Goal: Task Accomplishment & Management: Manage account settings

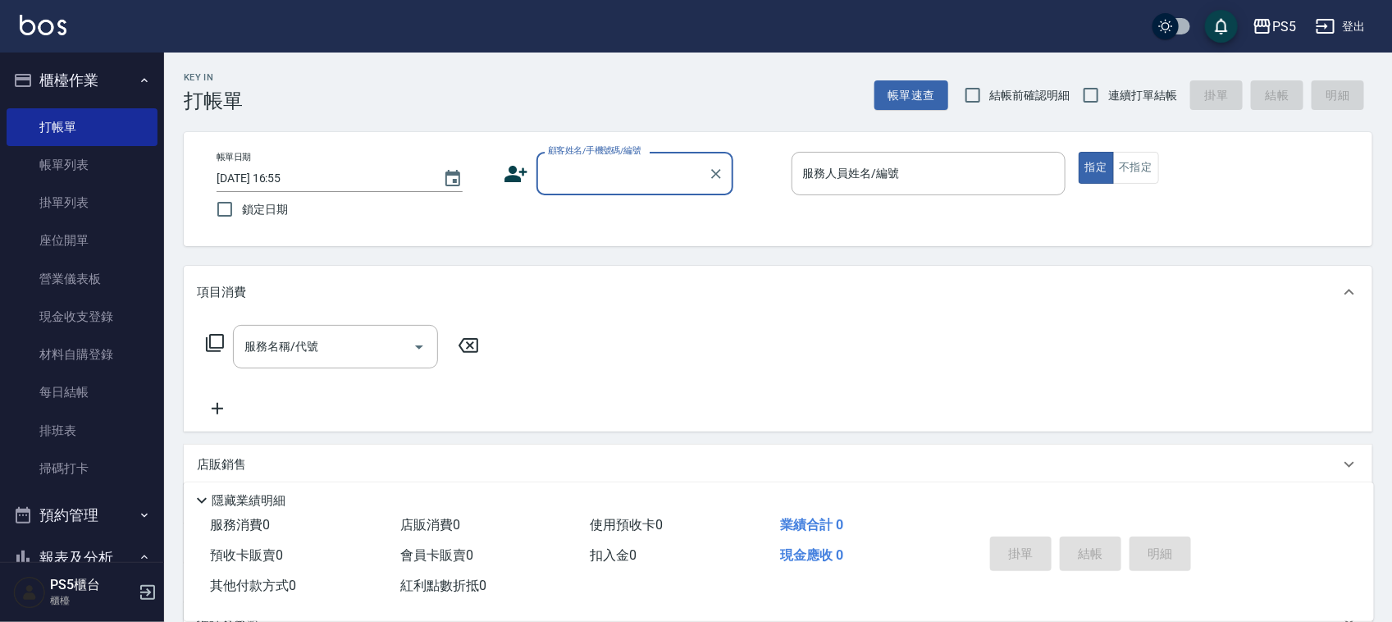
click at [625, 166] on input "顧客姓名/手機號碼/編號" at bounding box center [622, 173] width 157 height 29
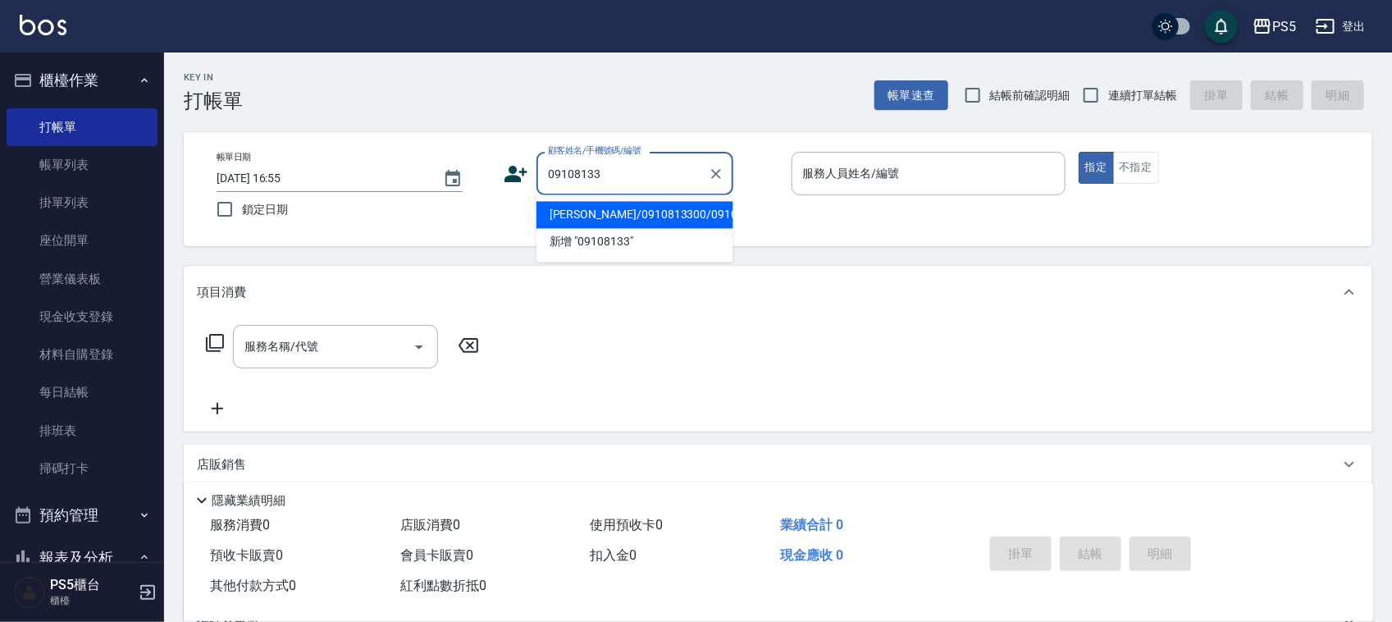
click at [567, 224] on li "[PERSON_NAME]/0910813300/0910813300" at bounding box center [634, 215] width 197 height 27
type input "[PERSON_NAME]/0910813300/0910813300"
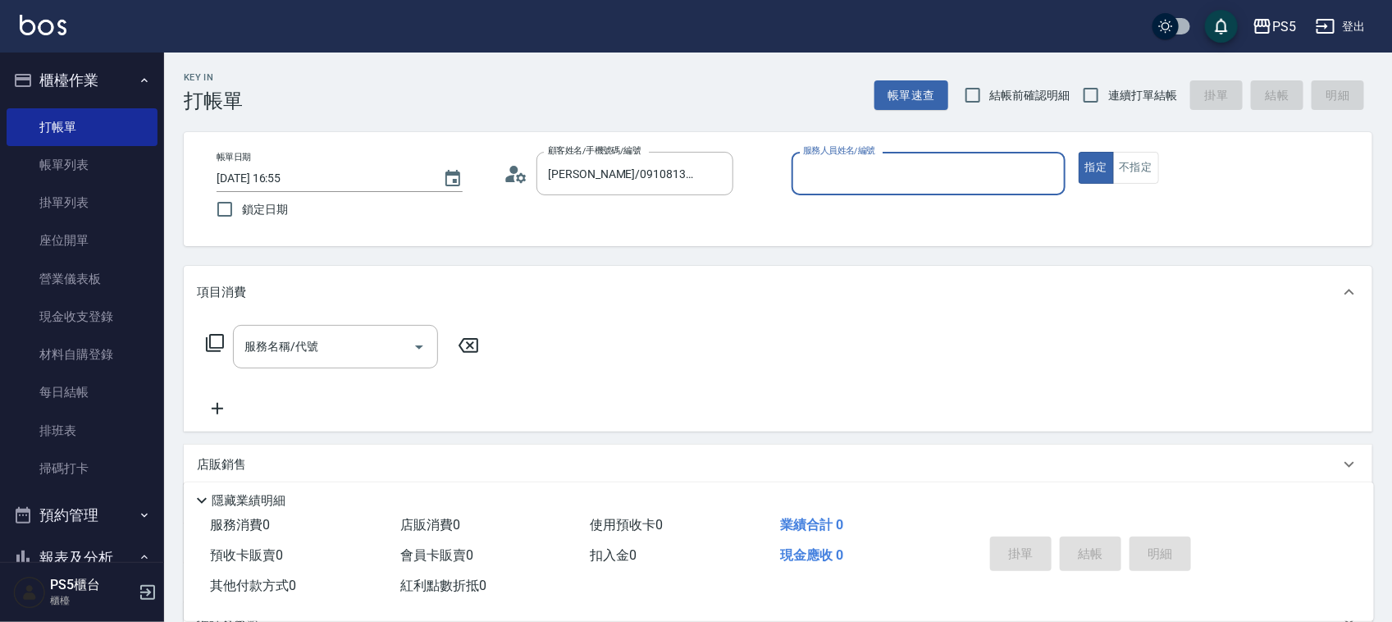
click at [866, 154] on label "服務人員姓名/編號" at bounding box center [839, 150] width 72 height 12
click at [866, 159] on input "服務人員姓名/編號" at bounding box center [928, 173] width 259 height 29
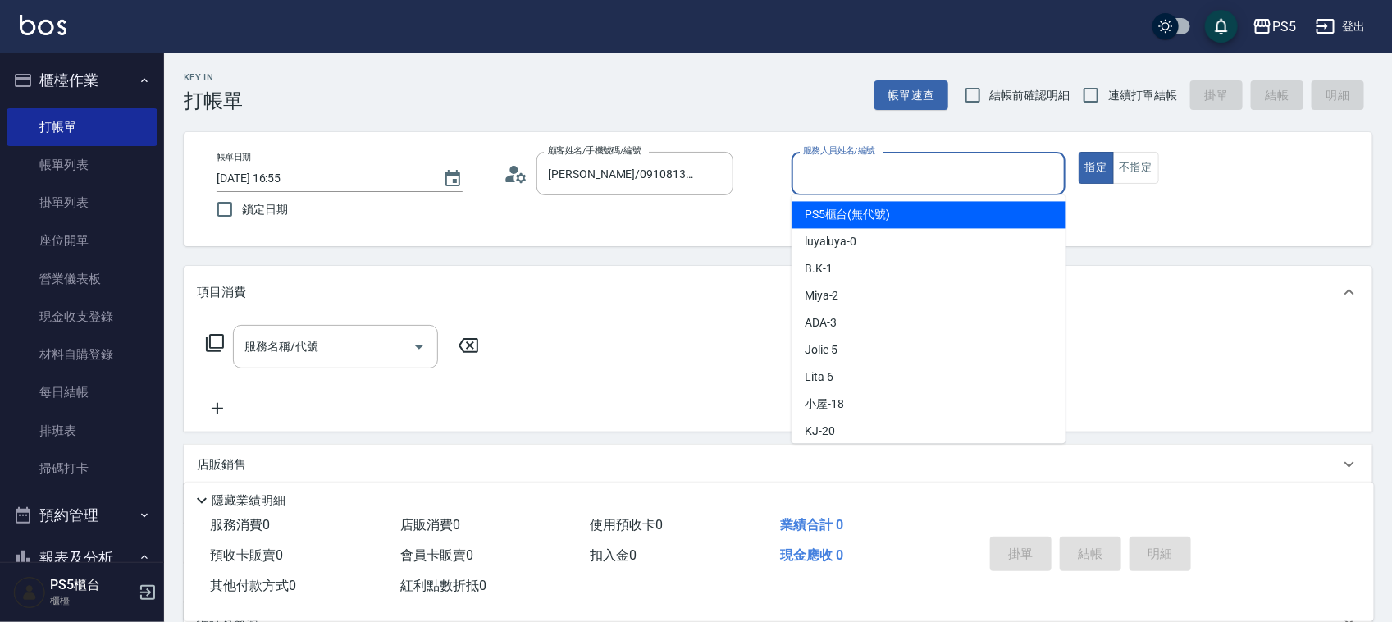
click at [874, 166] on input "服務人員姓名/編號" at bounding box center [928, 173] width 259 height 29
type input "Jolie-5"
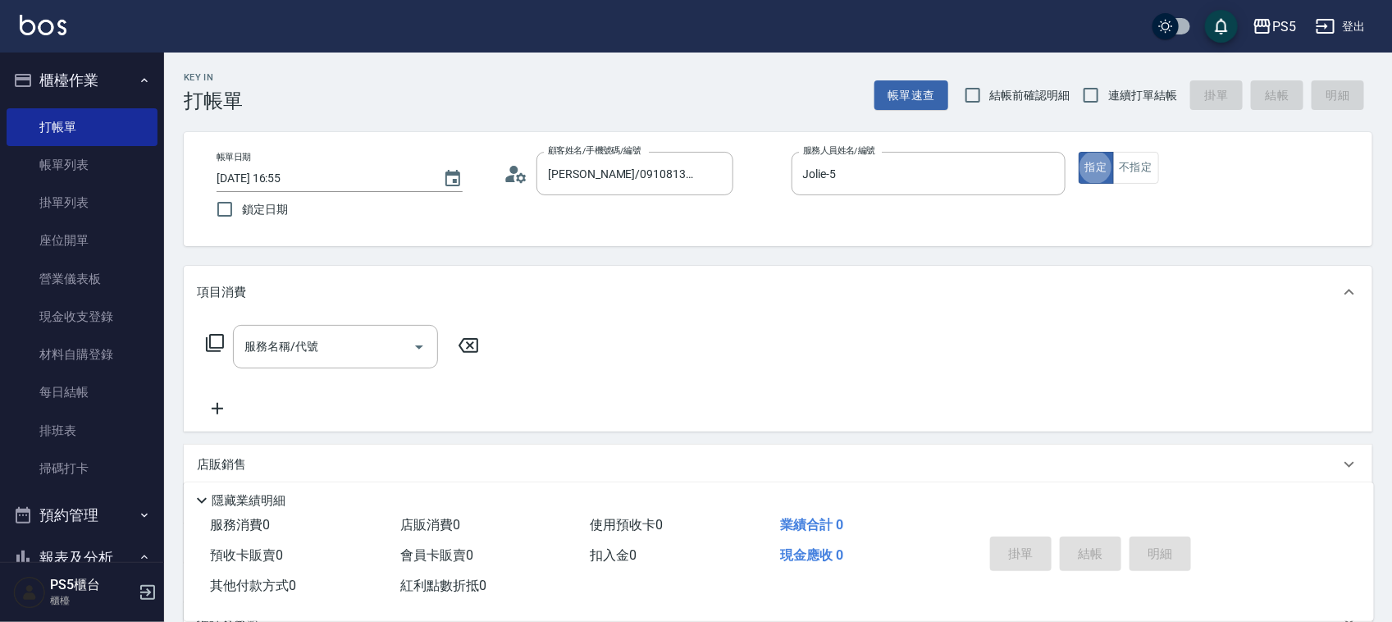
type button "true"
click at [1140, 160] on button "不指定" at bounding box center [1136, 168] width 46 height 32
click at [316, 349] on input "服務名稱/代號" at bounding box center [323, 346] width 166 height 29
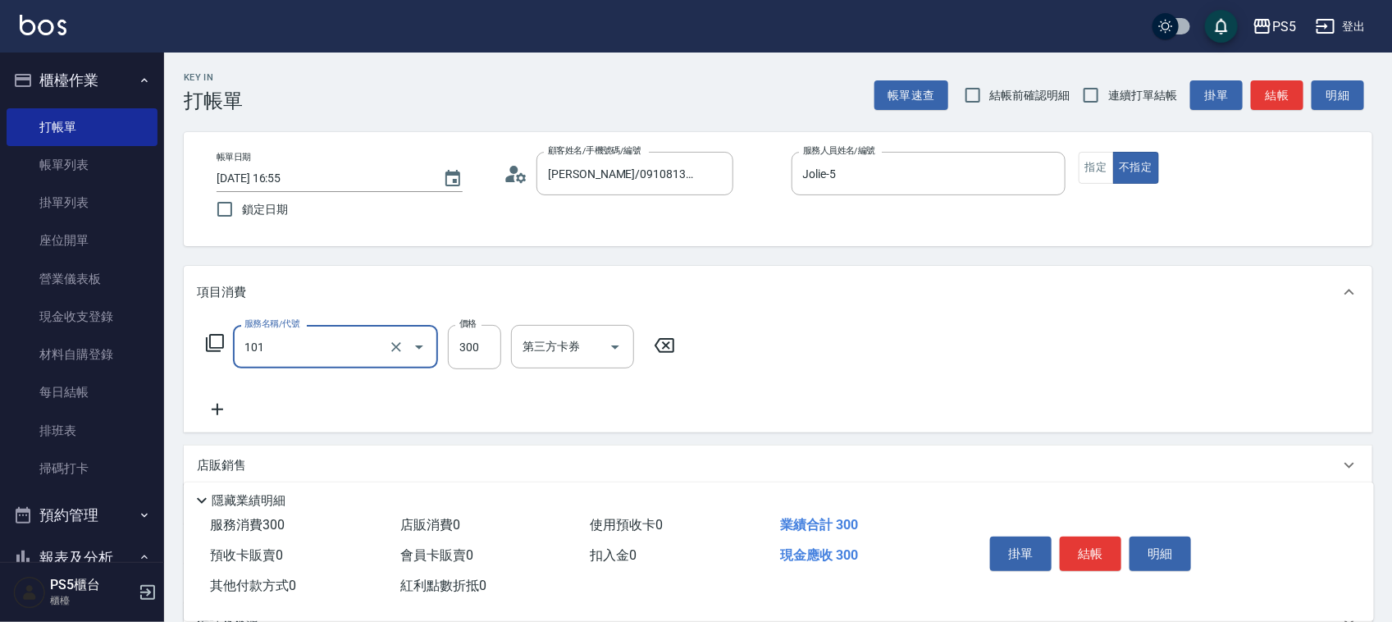
type input "洗髮(101)"
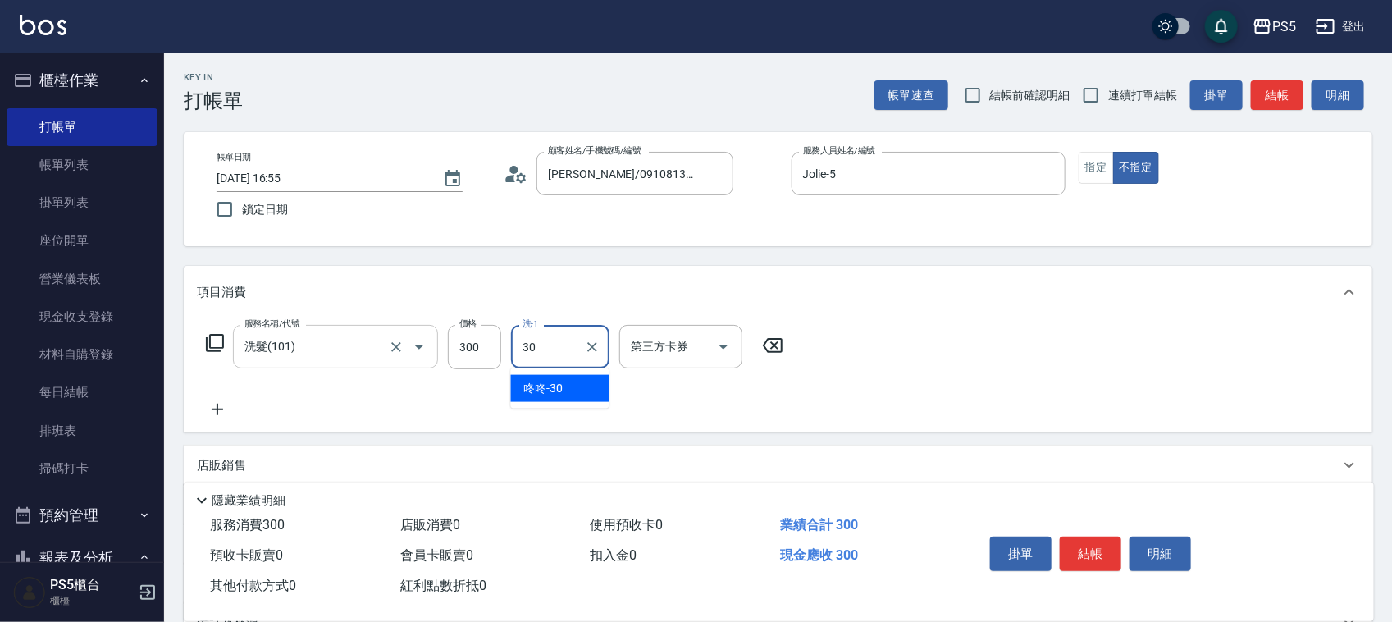
type input "咚咚-30"
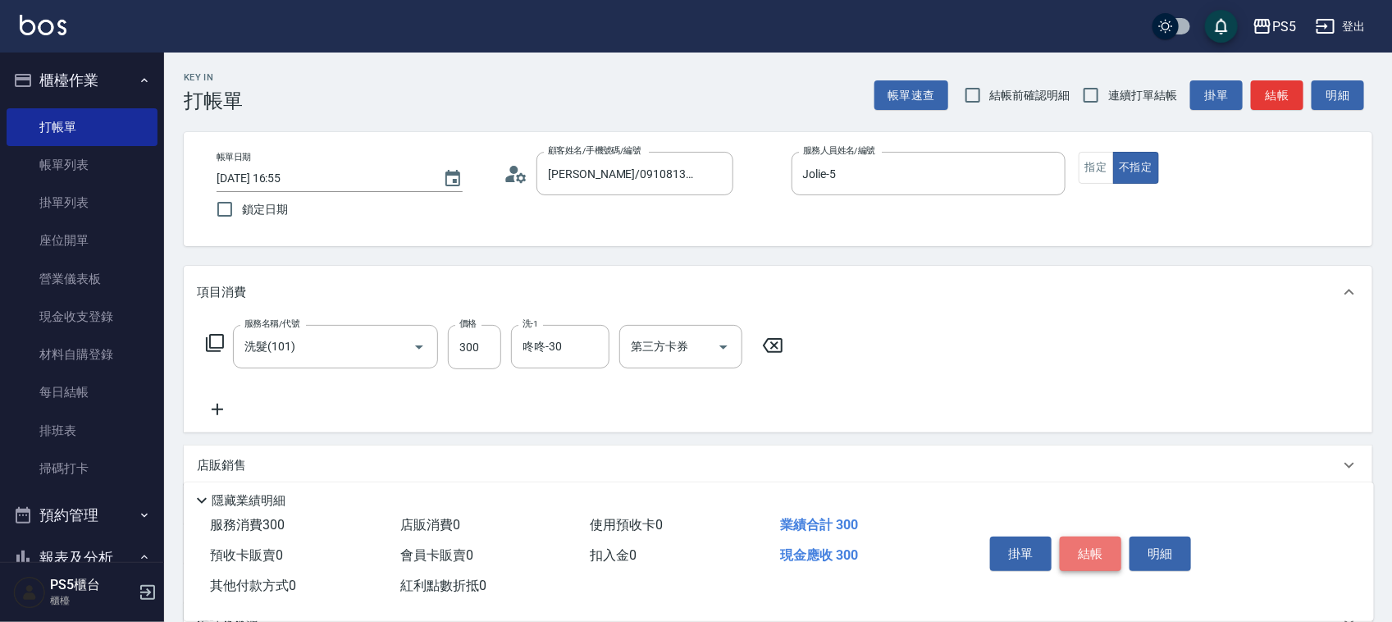
click at [1088, 542] on button "結帳" at bounding box center [1091, 553] width 62 height 34
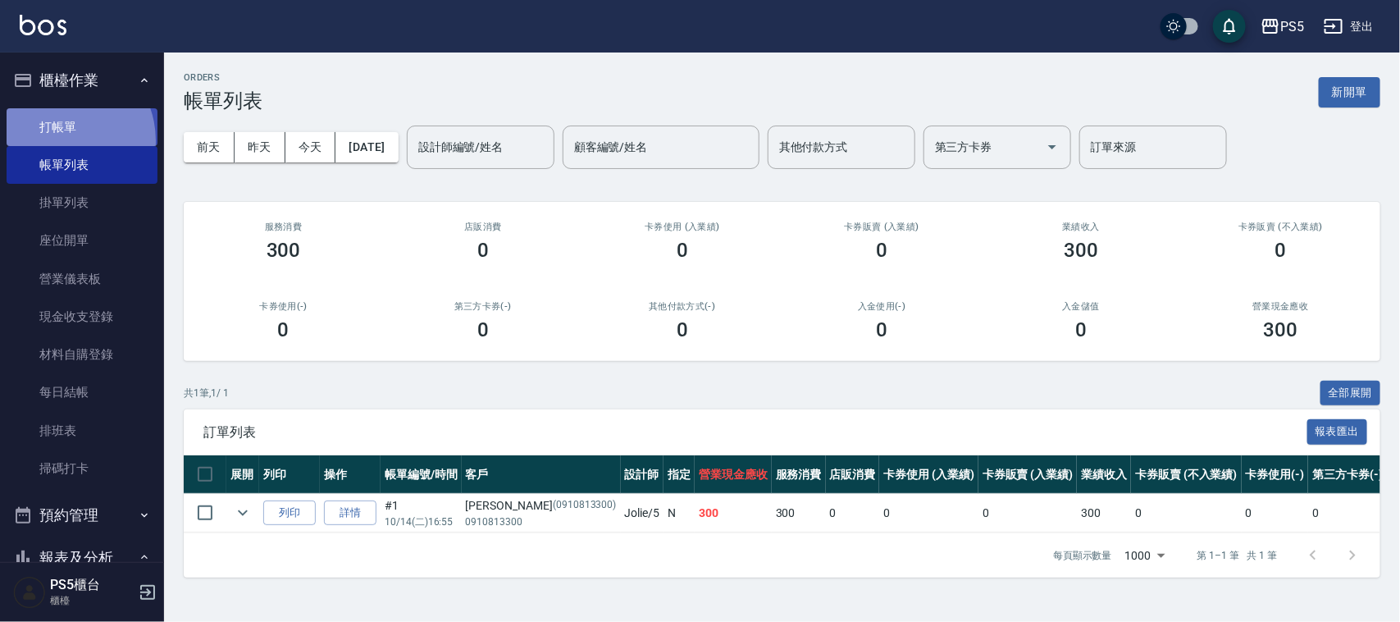
click at [59, 140] on link "打帳單" at bounding box center [82, 127] width 151 height 38
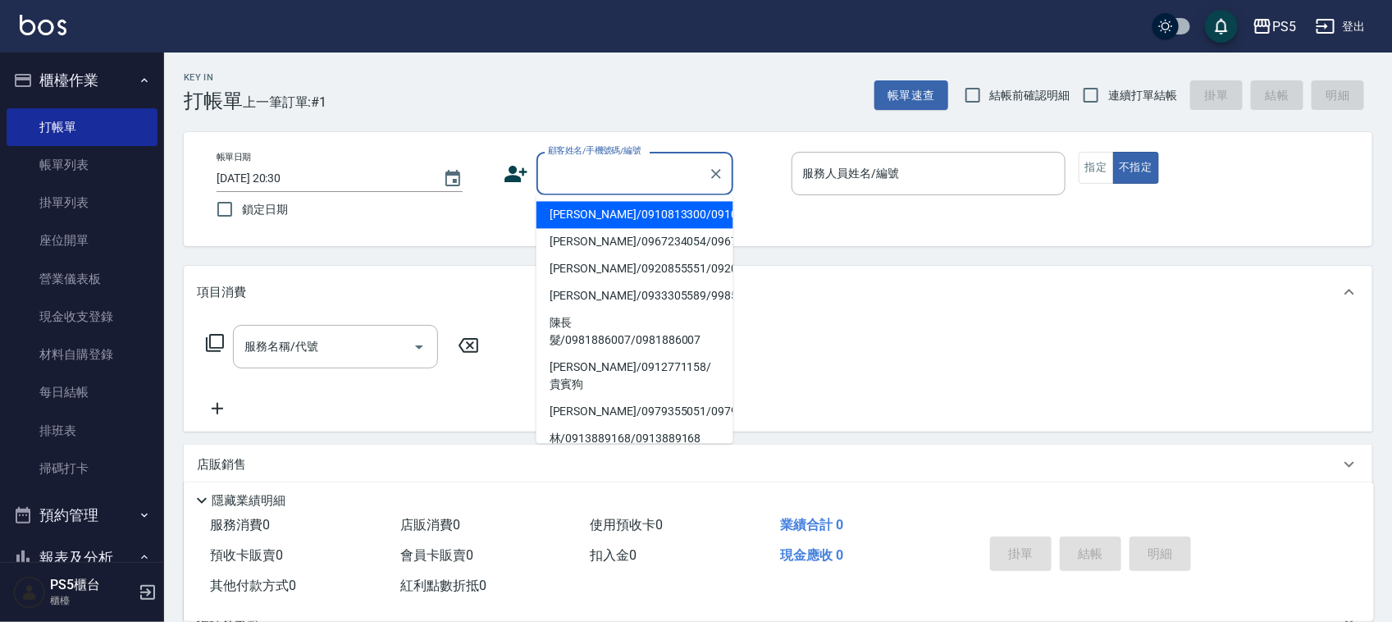
click at [560, 172] on input "顧客姓名/手機號碼/編號" at bounding box center [622, 173] width 157 height 29
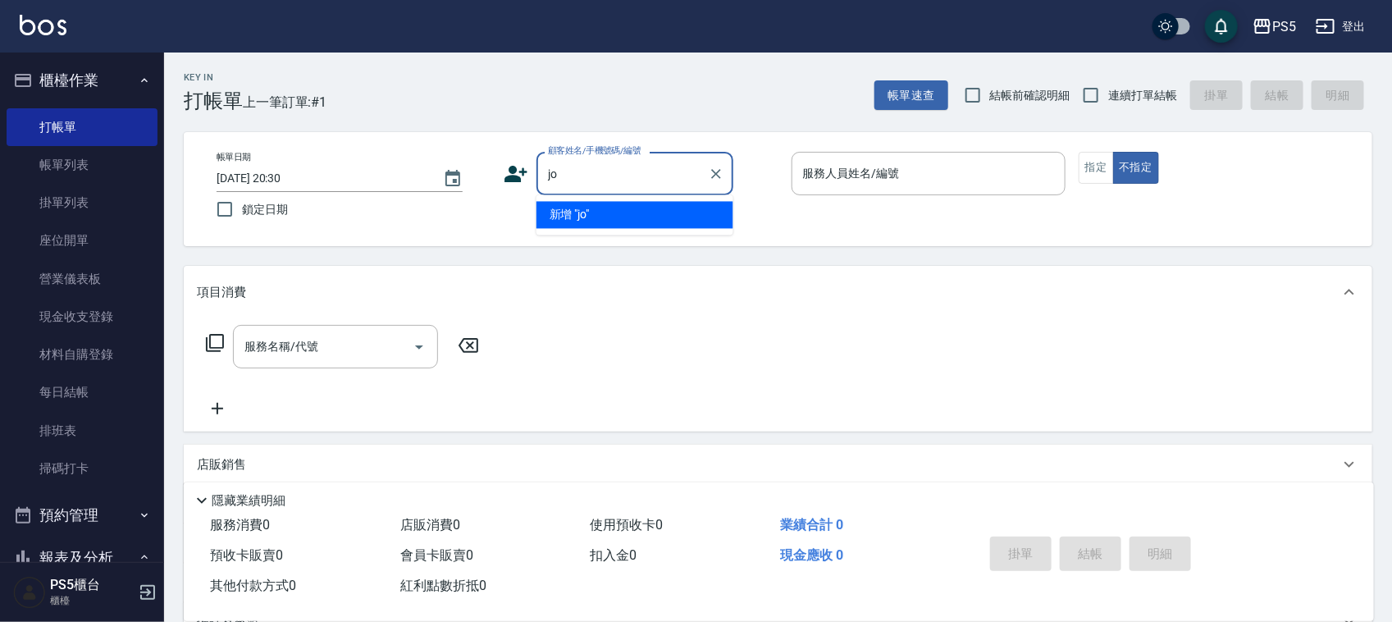
type input "j"
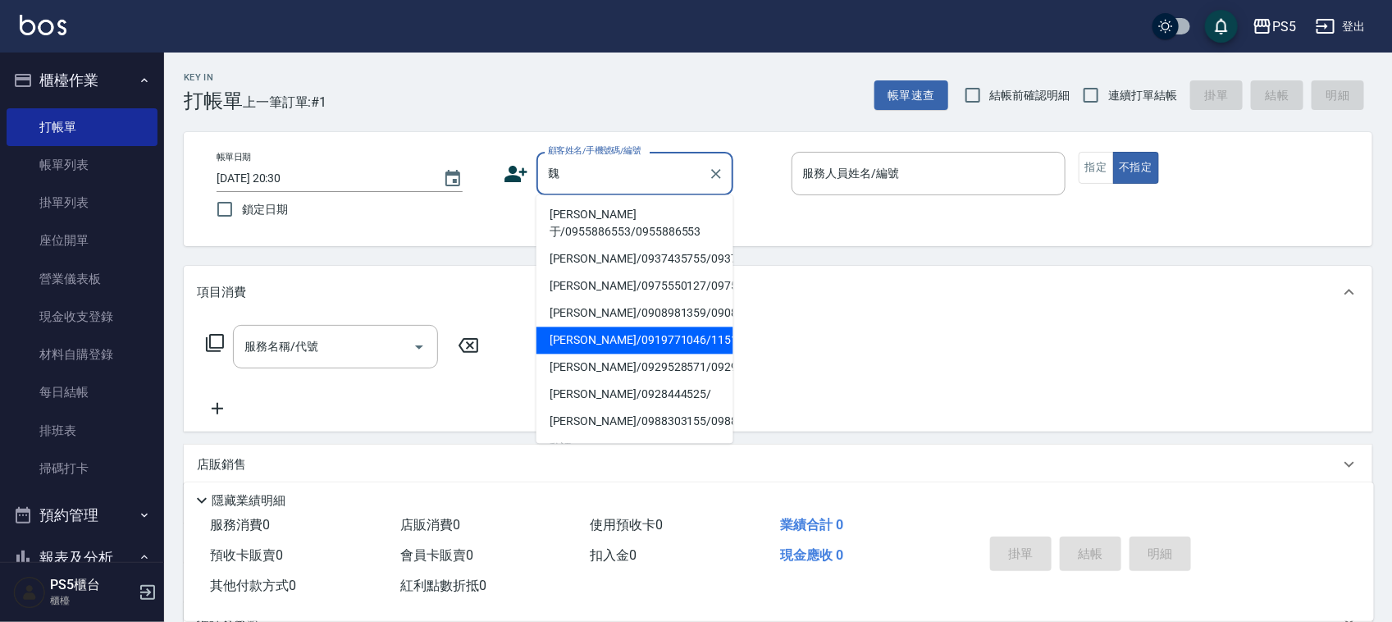
click at [632, 354] on li "[PERSON_NAME]/0919771046/11512" at bounding box center [634, 340] width 197 height 27
type input "[PERSON_NAME]/0919771046/11512"
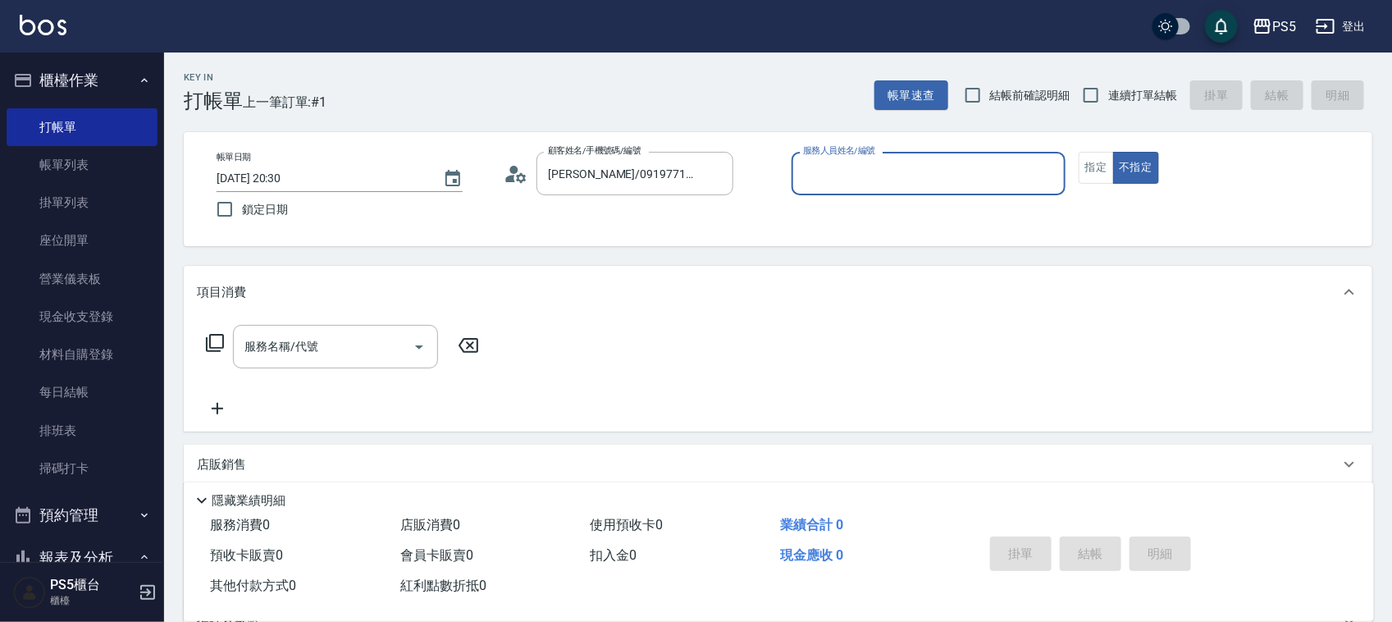
type input "Jolie-5"
click at [1093, 168] on button "指定" at bounding box center [1096, 168] width 35 height 32
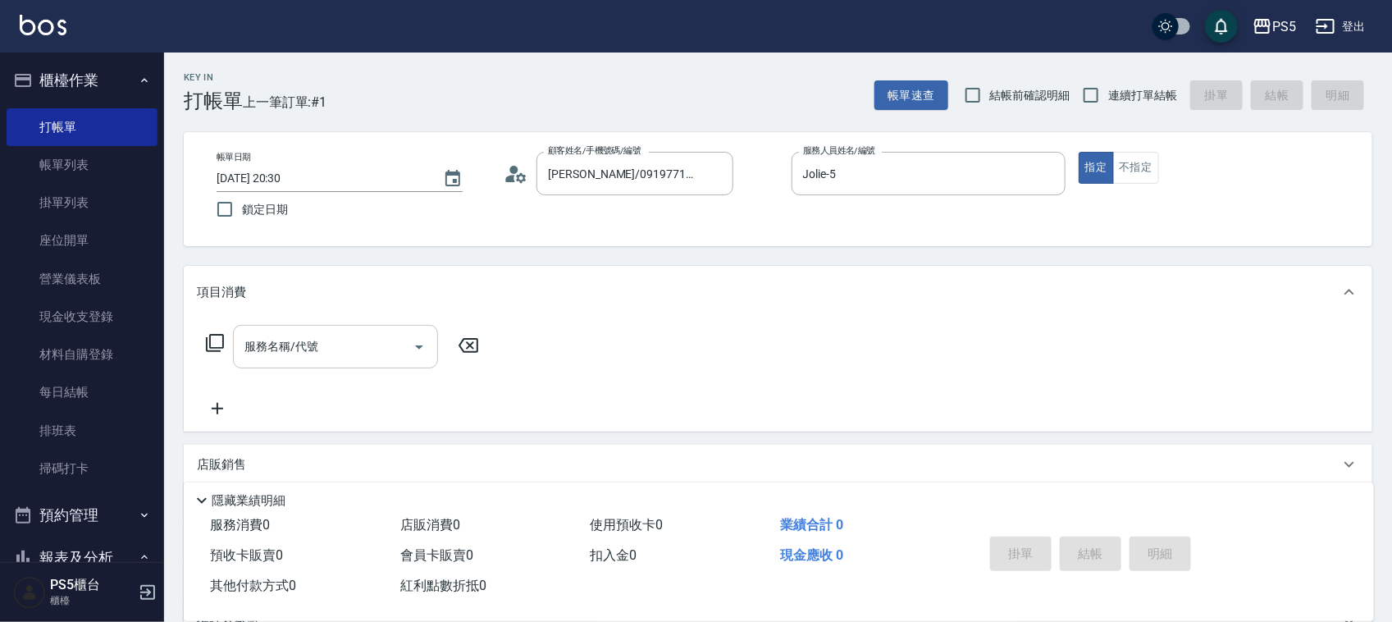
click at [363, 355] on input "服務名稱/代號" at bounding box center [323, 346] width 166 height 29
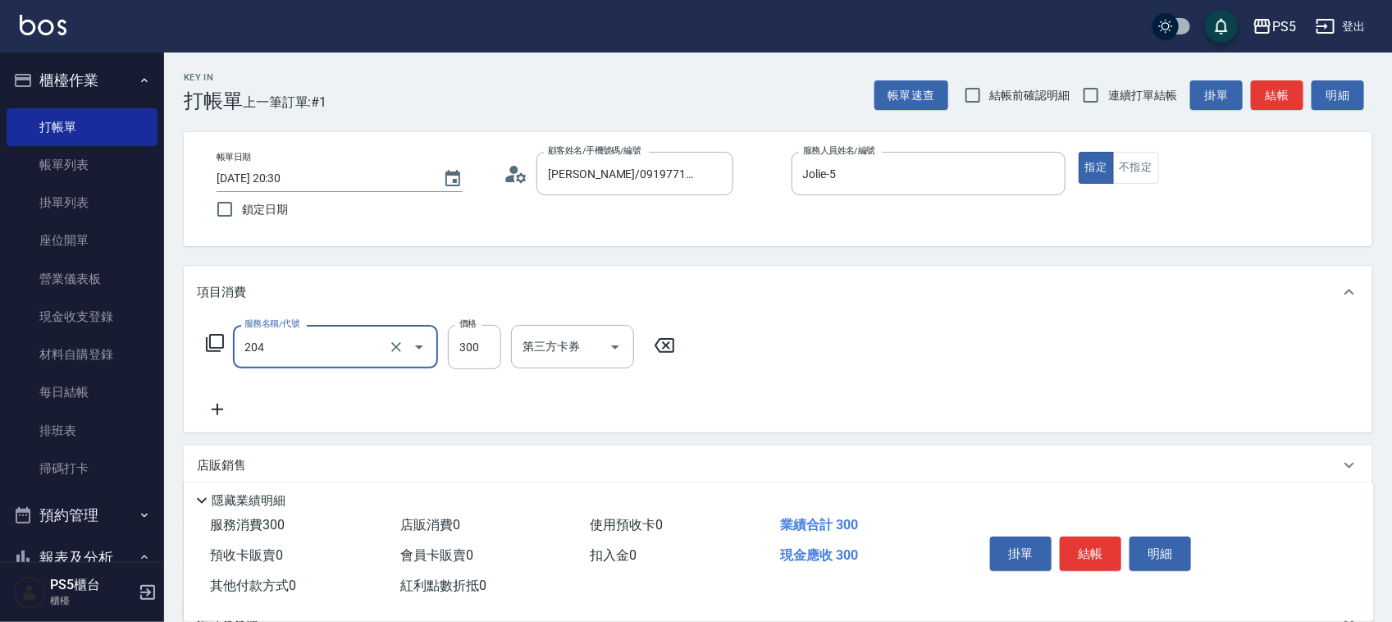
type input "單剪髮300(204)"
type input "600"
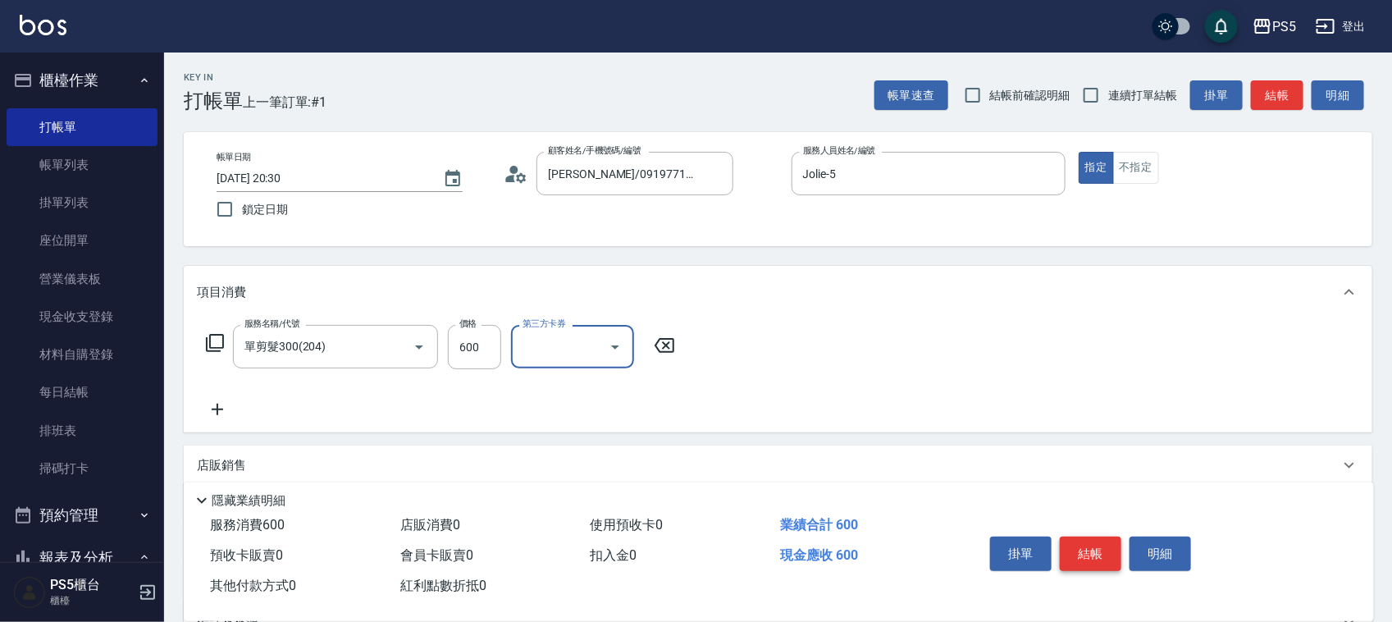
click at [1073, 550] on button "結帳" at bounding box center [1091, 553] width 62 height 34
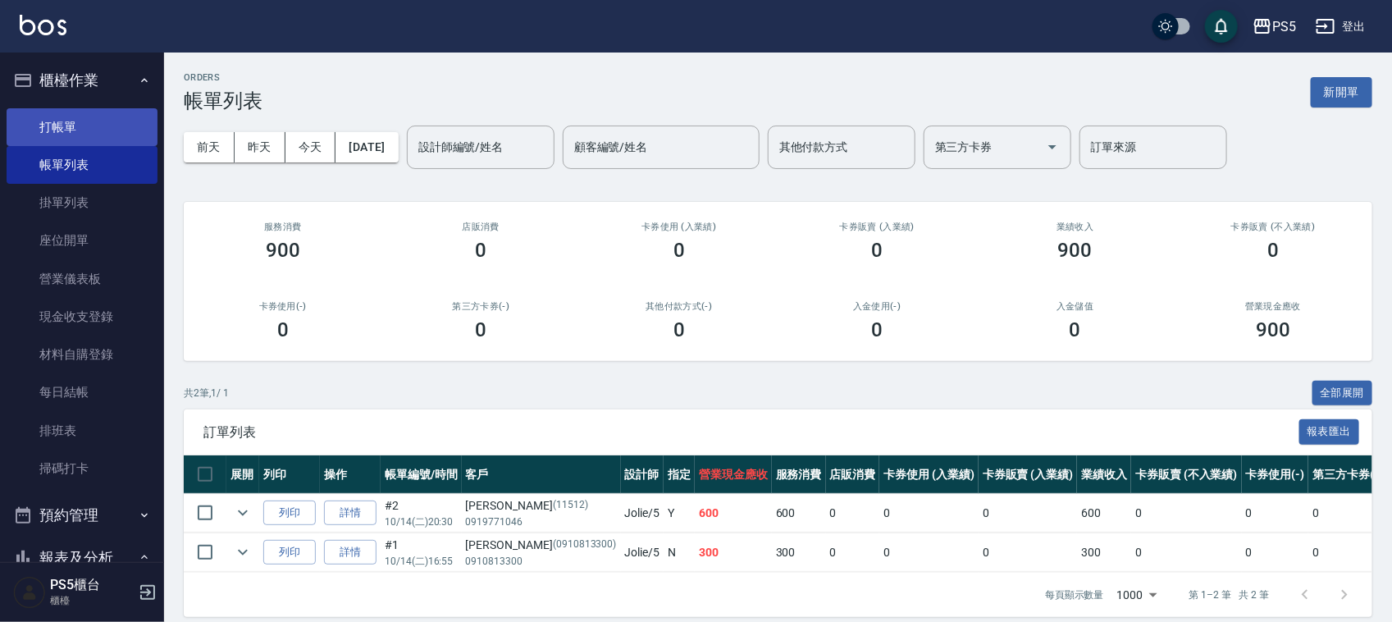
click at [58, 116] on link "打帳單" at bounding box center [82, 127] width 151 height 38
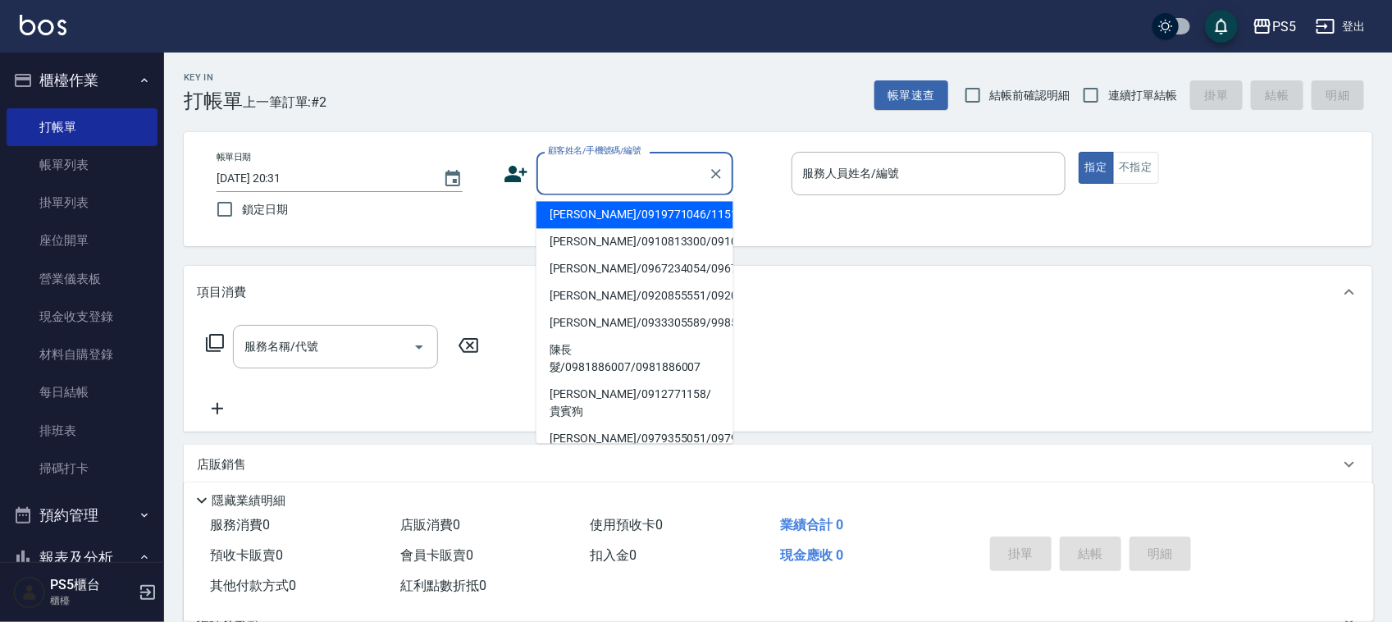
click at [571, 178] on input "顧客姓名/手機號碼/編號" at bounding box center [622, 173] width 157 height 29
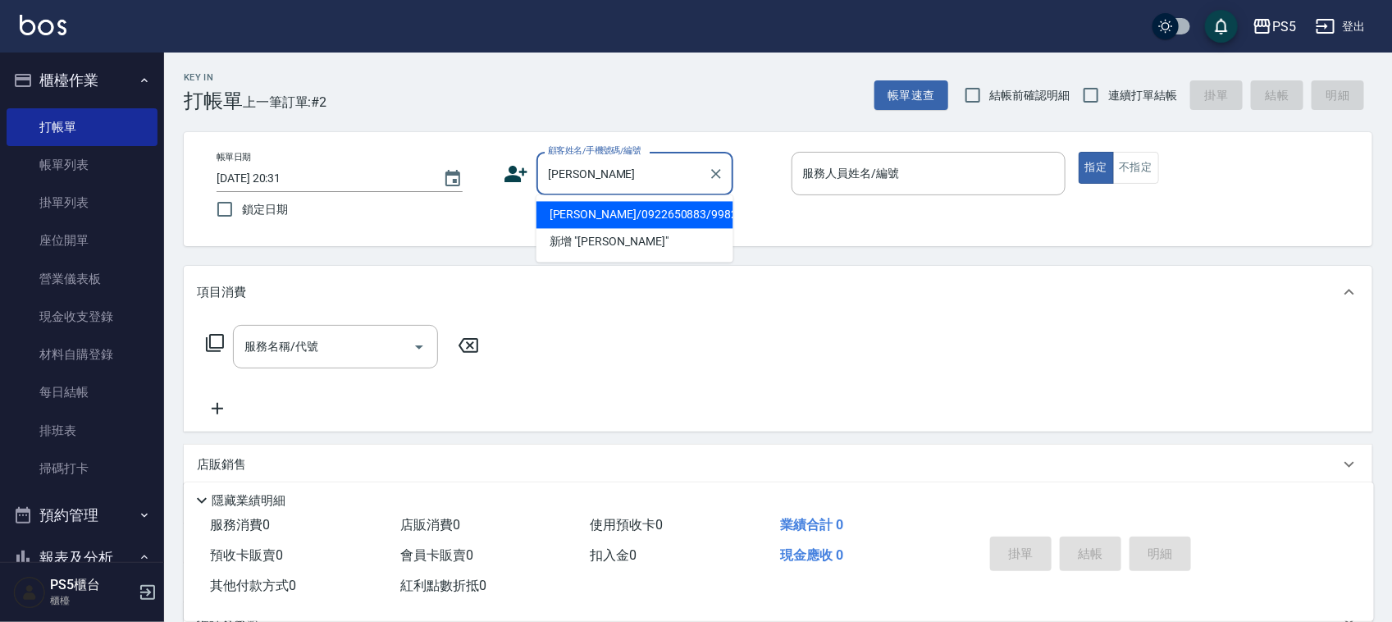
click at [575, 219] on li "[PERSON_NAME]/0922650883/9982" at bounding box center [634, 215] width 197 height 27
type input "[PERSON_NAME]/0922650883/9982"
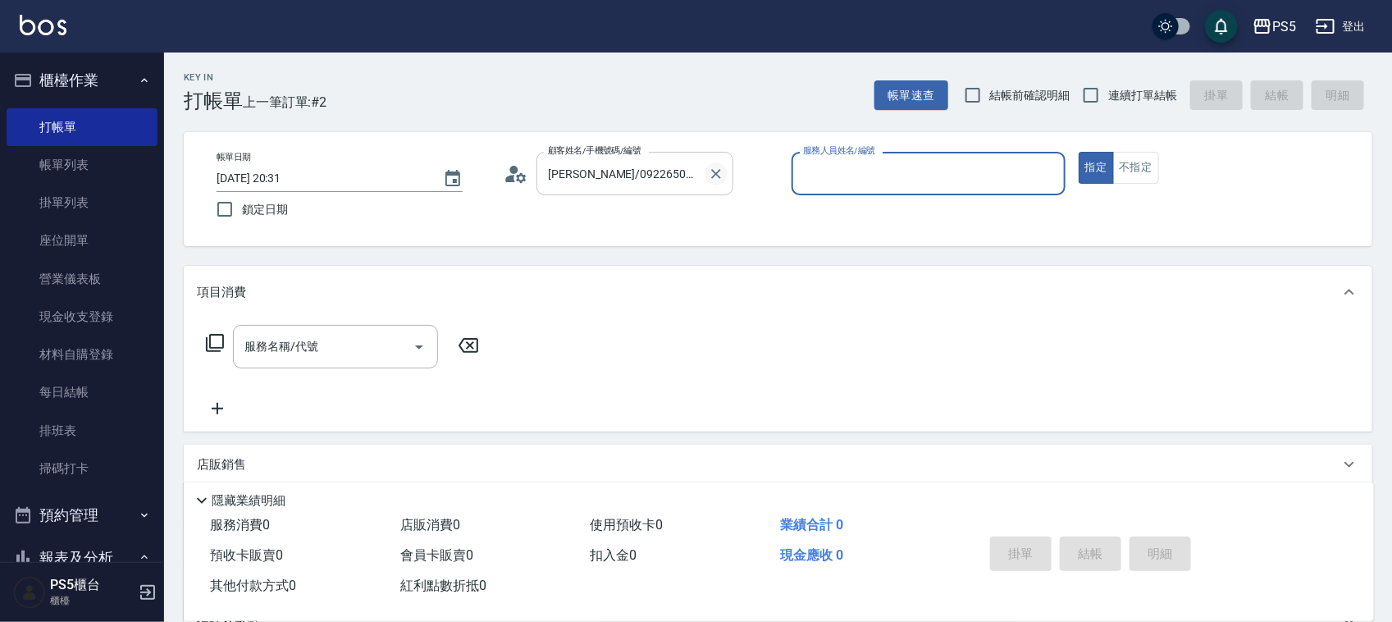
type input "Jolie-5"
click at [326, 349] on input "服務名稱/代號" at bounding box center [323, 346] width 166 height 29
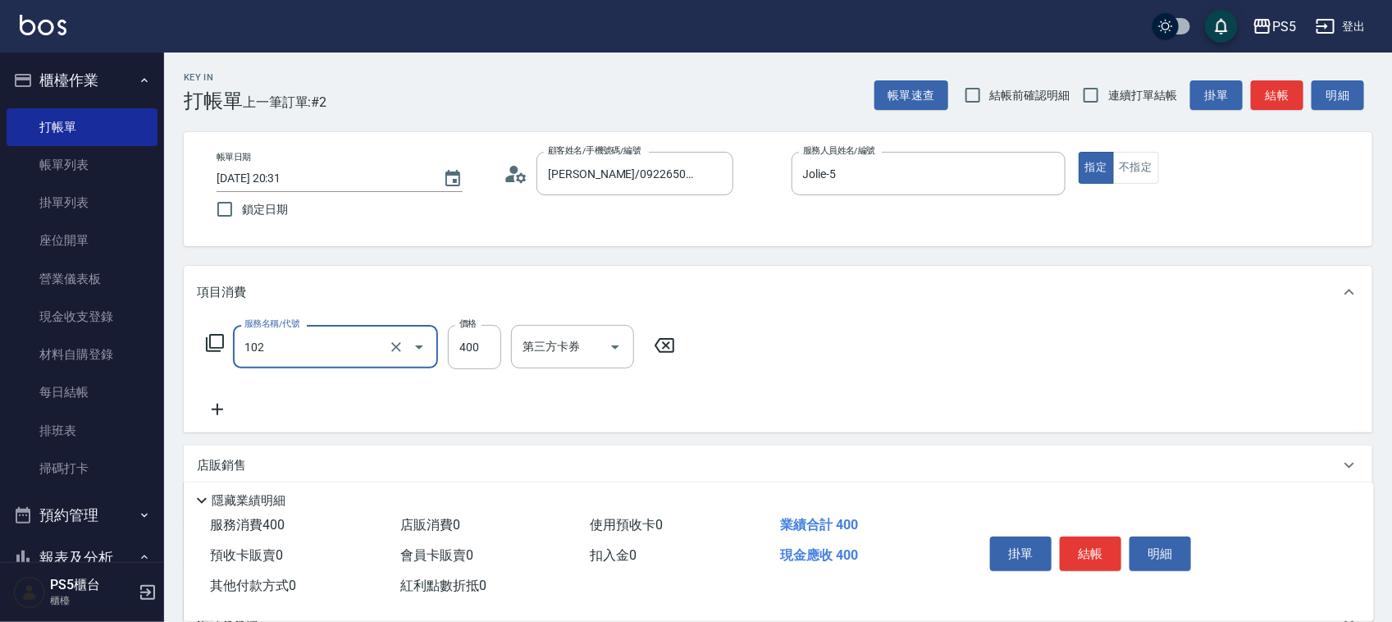
type input "精油洗髮(102)"
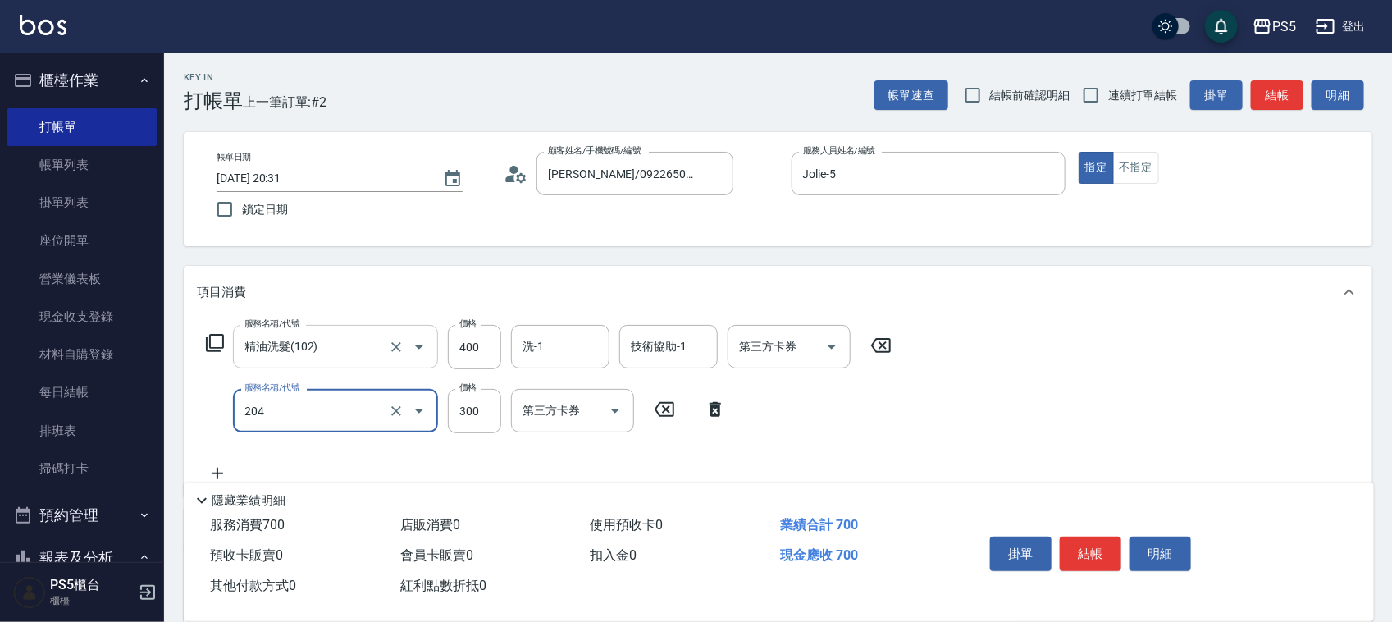
type input "單剪髮300(204)"
type input "400"
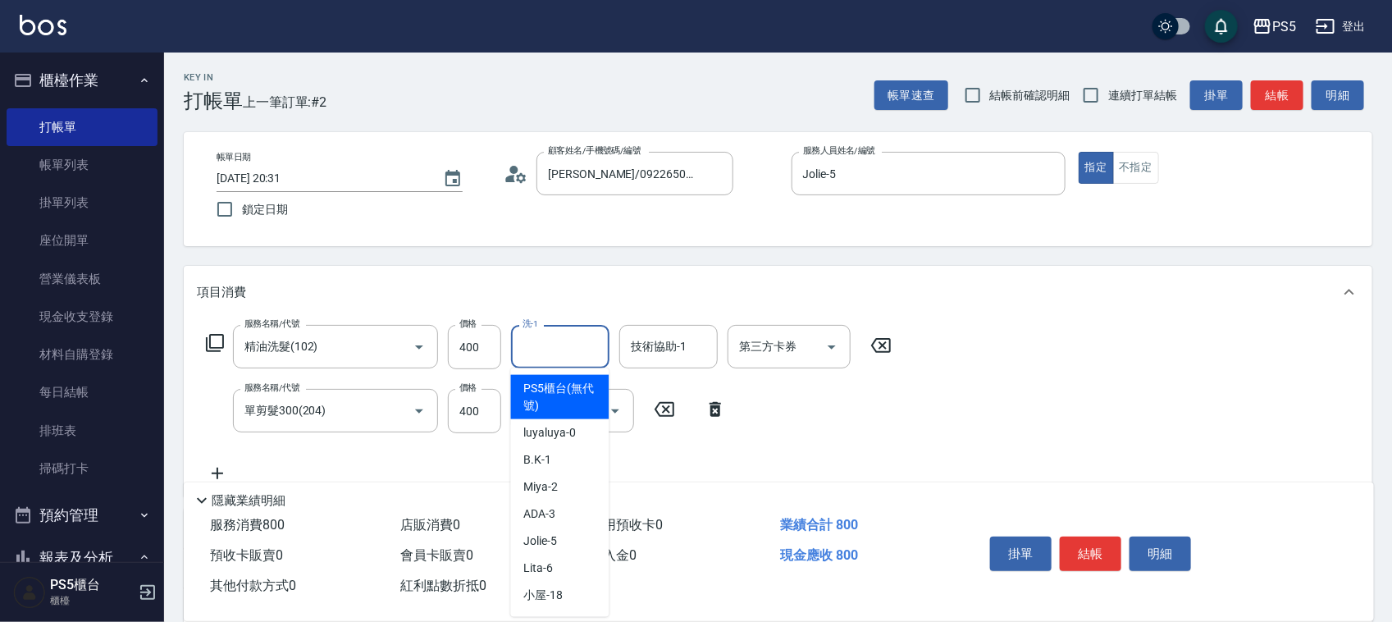
click at [545, 340] on input "洗-1" at bounding box center [560, 346] width 84 height 29
type input "咚咚-30"
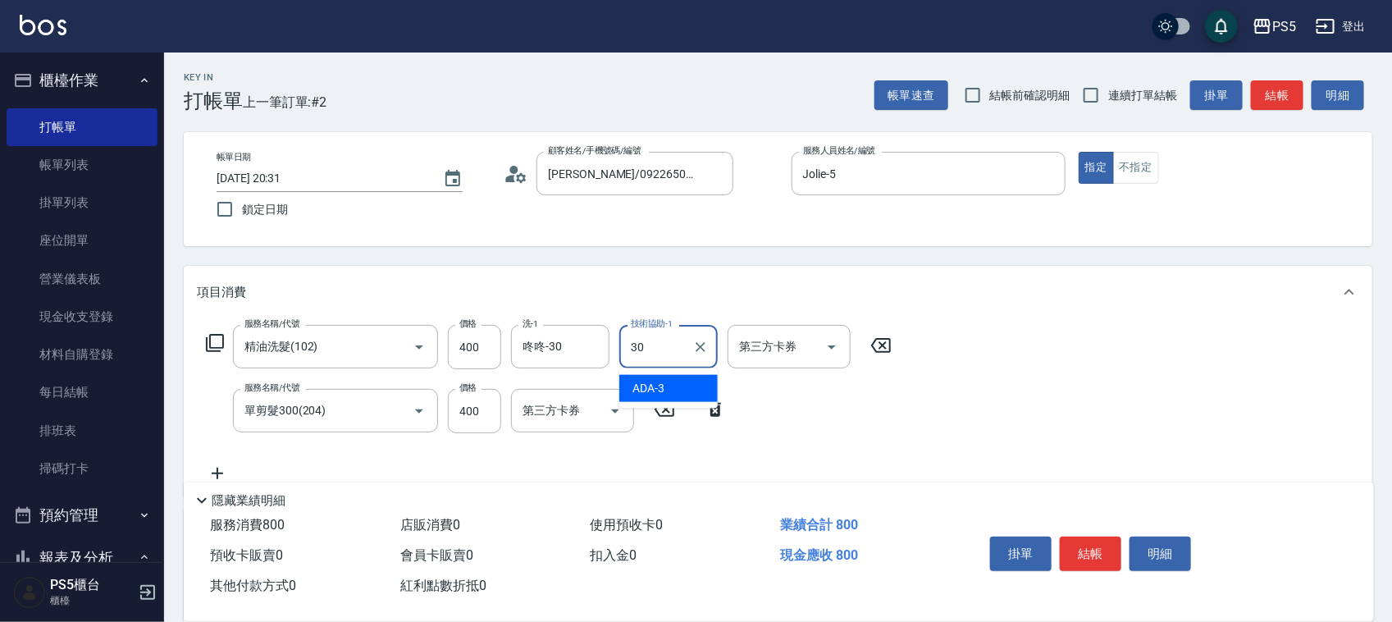
type input "咚咚-30"
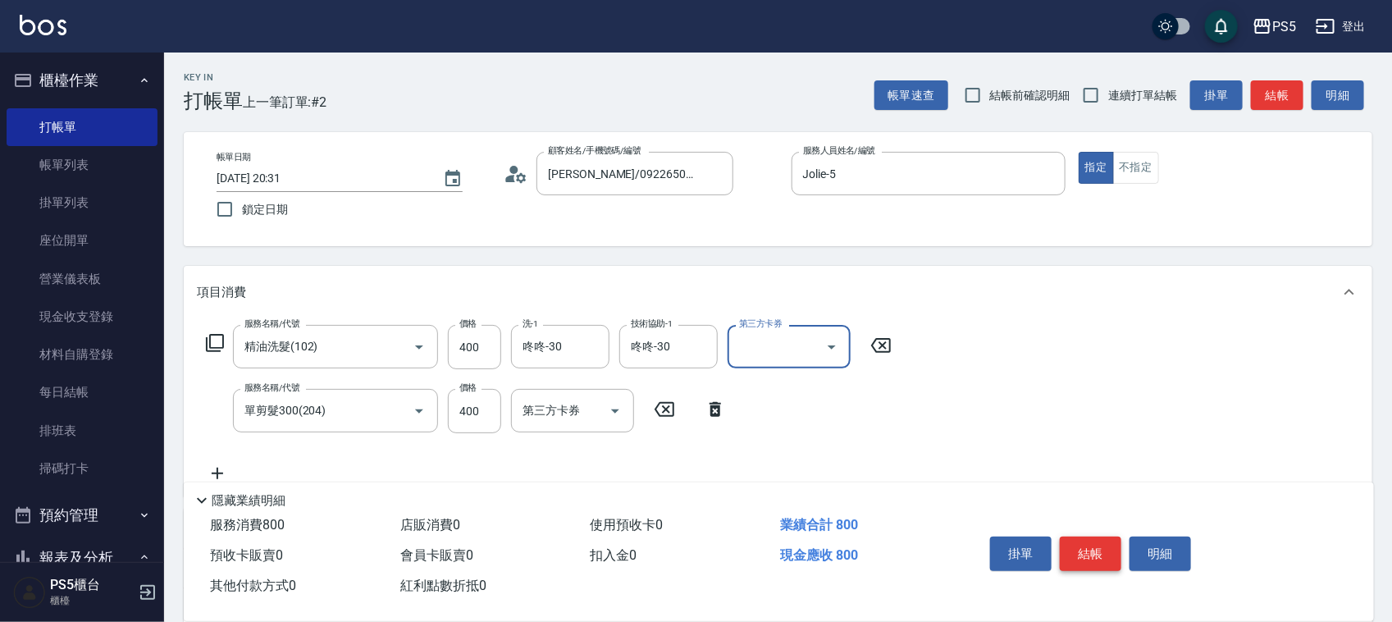
click at [1104, 554] on button "結帳" at bounding box center [1091, 553] width 62 height 34
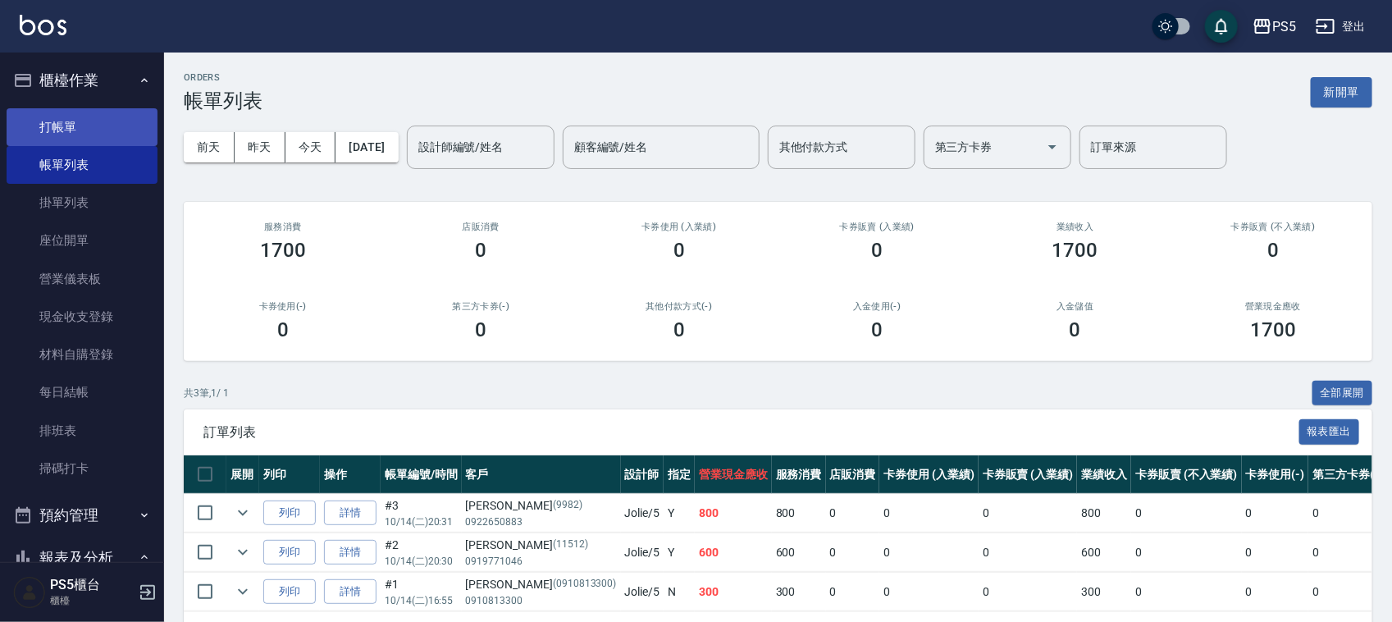
click at [67, 131] on link "打帳單" at bounding box center [82, 127] width 151 height 38
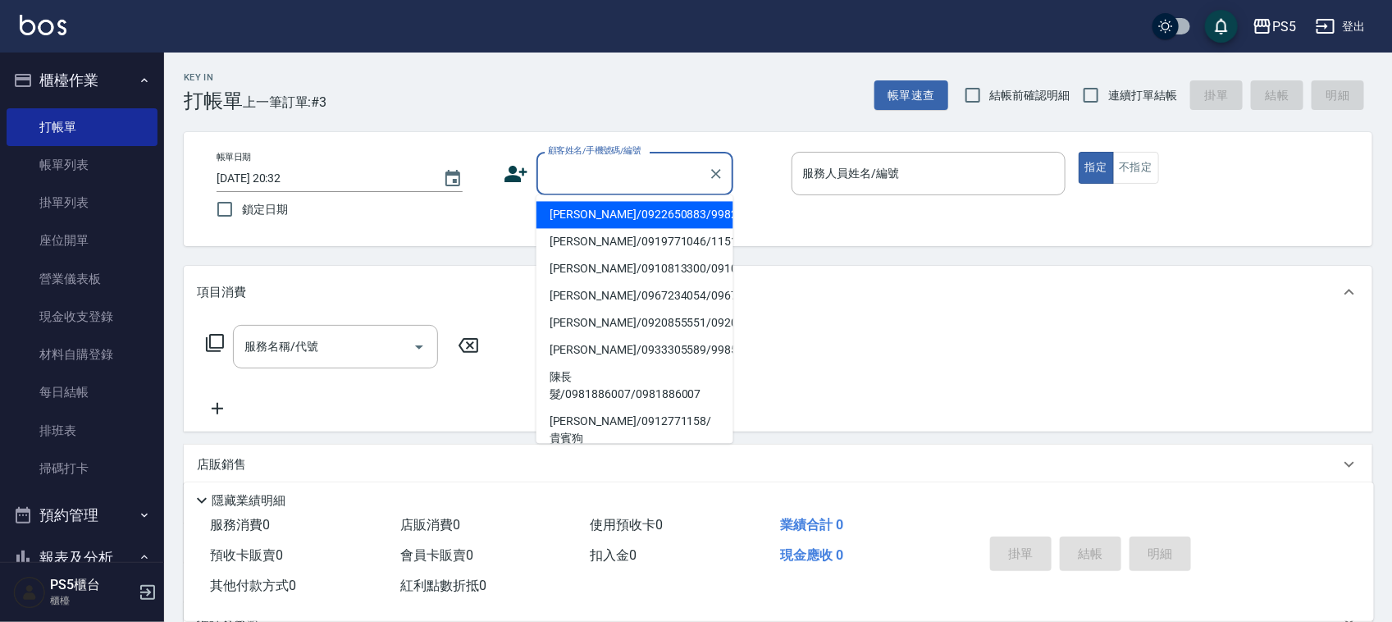
click at [618, 178] on input "顧客姓名/手機號碼/編號" at bounding box center [622, 173] width 157 height 29
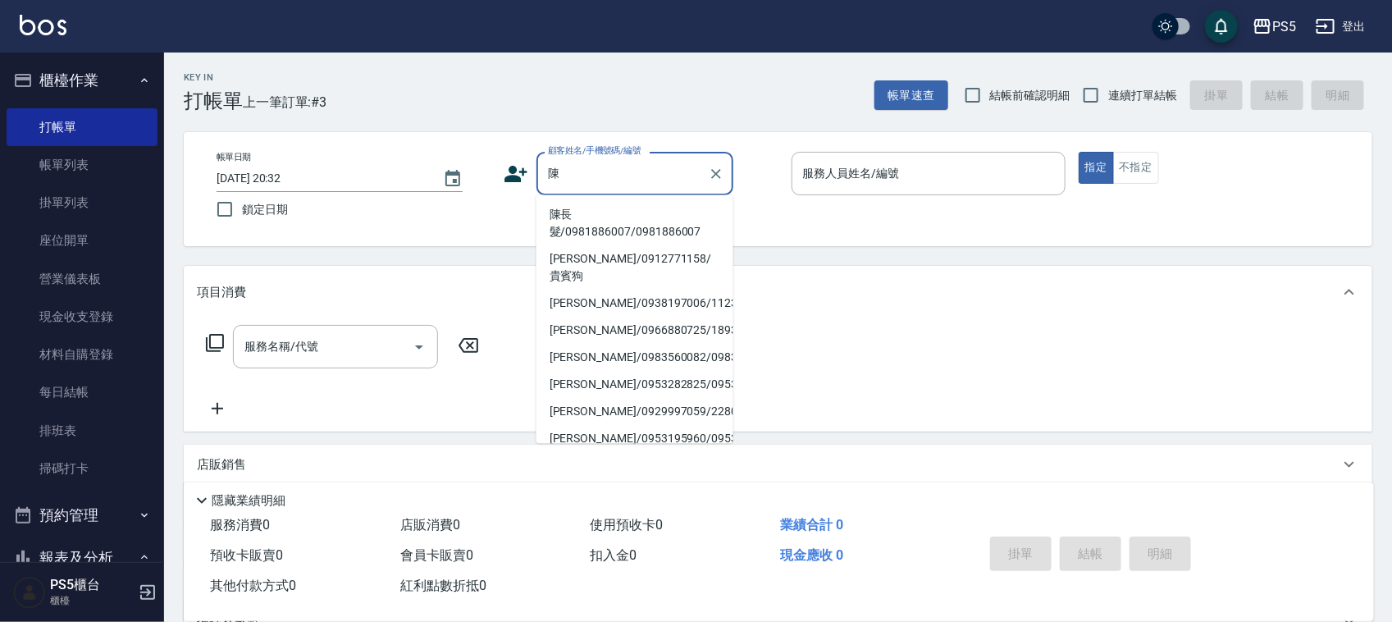
click at [575, 238] on li "陳長髮/0981886007/0981886007" at bounding box center [634, 224] width 197 height 44
type input "陳長髮/0981886007/0981886007"
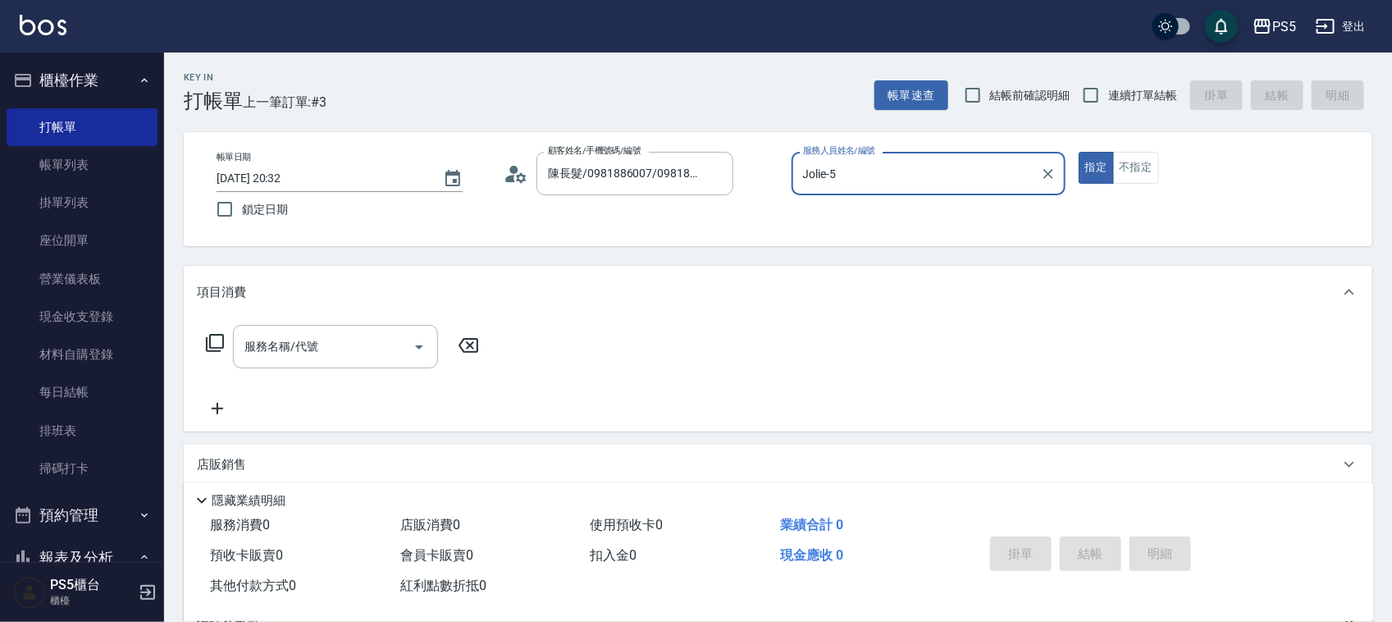
type input "Jolie-5"
click at [344, 354] on input "服務名稱/代號" at bounding box center [323, 346] width 166 height 29
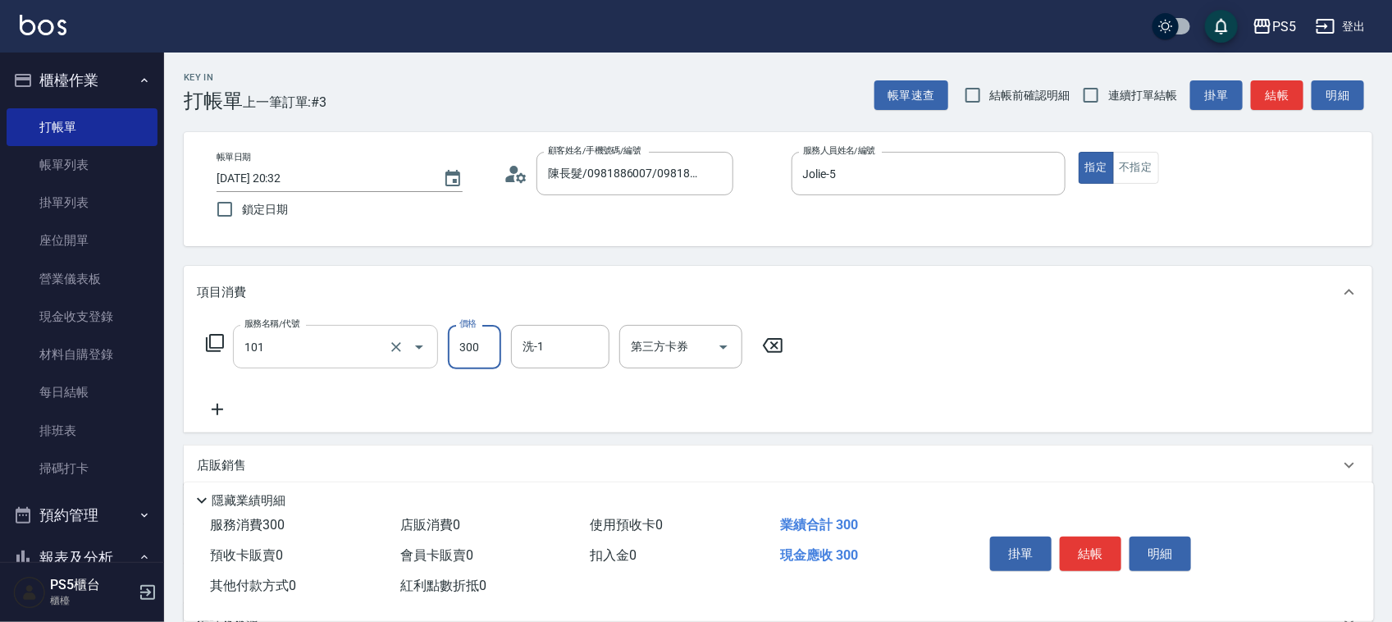
type input "洗髮(101)"
type input "700"
click at [1102, 536] on button "結帳" at bounding box center [1091, 553] width 62 height 34
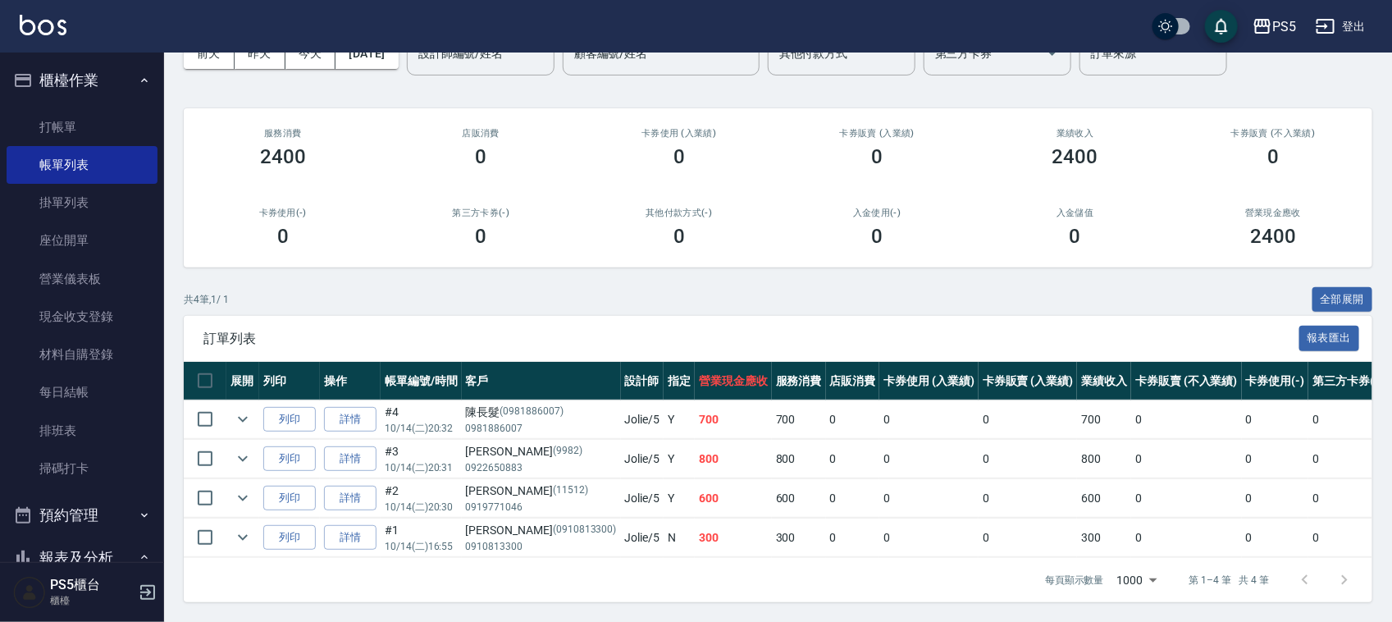
scroll to position [109, 0]
click at [68, 395] on link "每日結帳" at bounding box center [82, 392] width 151 height 38
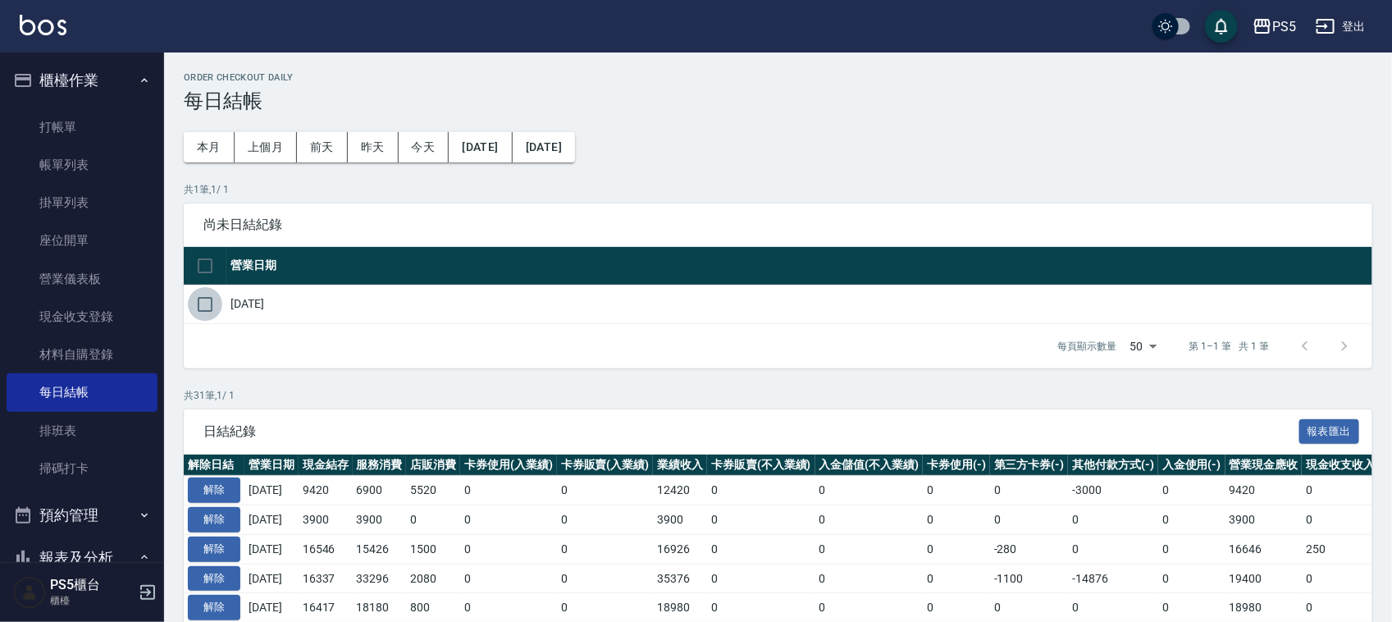
click at [189, 302] on input "checkbox" at bounding box center [205, 304] width 34 height 34
checkbox input "true"
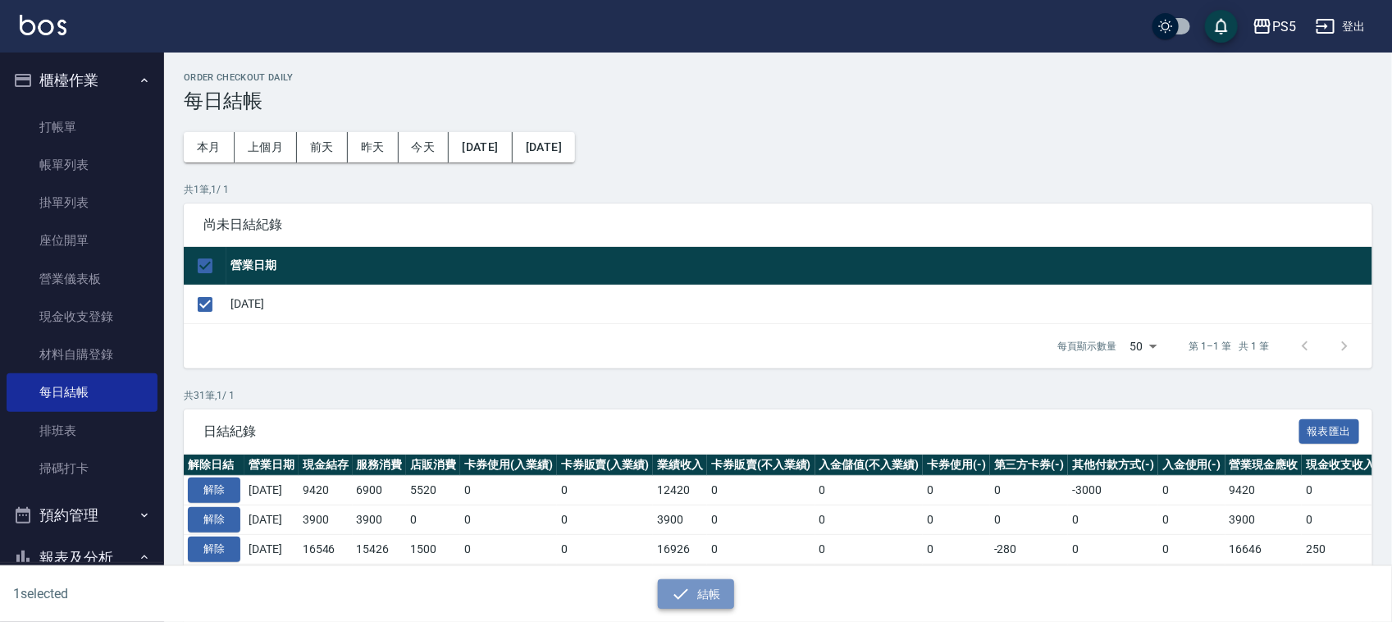
click at [697, 591] on button "結帳" at bounding box center [696, 594] width 76 height 30
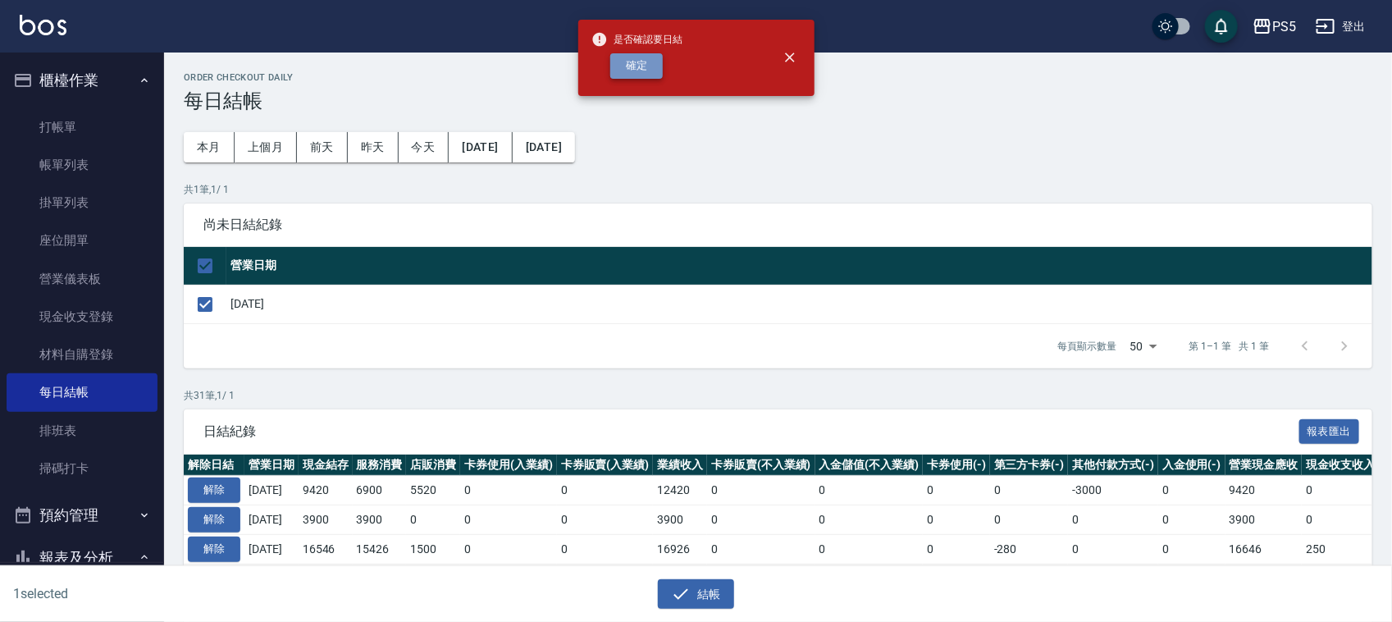
click at [648, 66] on button "確定" at bounding box center [636, 65] width 52 height 25
checkbox input "false"
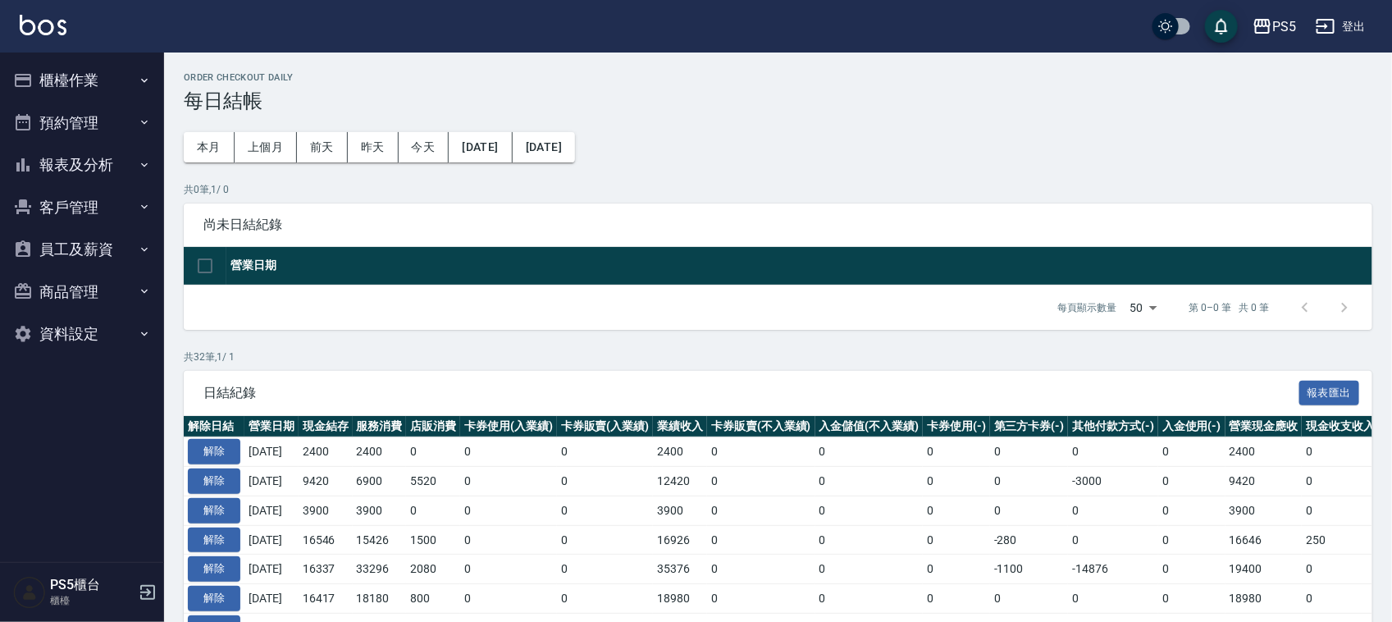
click at [104, 153] on button "報表及分析" at bounding box center [82, 165] width 151 height 43
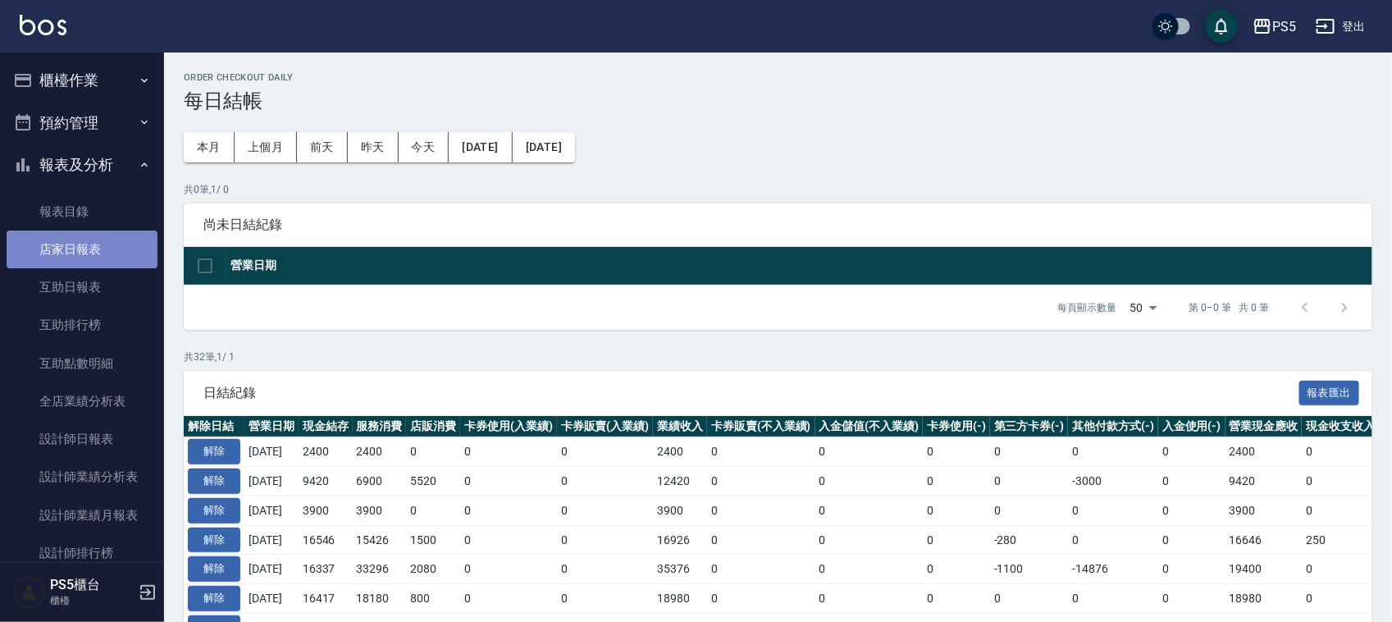
click at [84, 248] on link "店家日報表" at bounding box center [82, 249] width 151 height 38
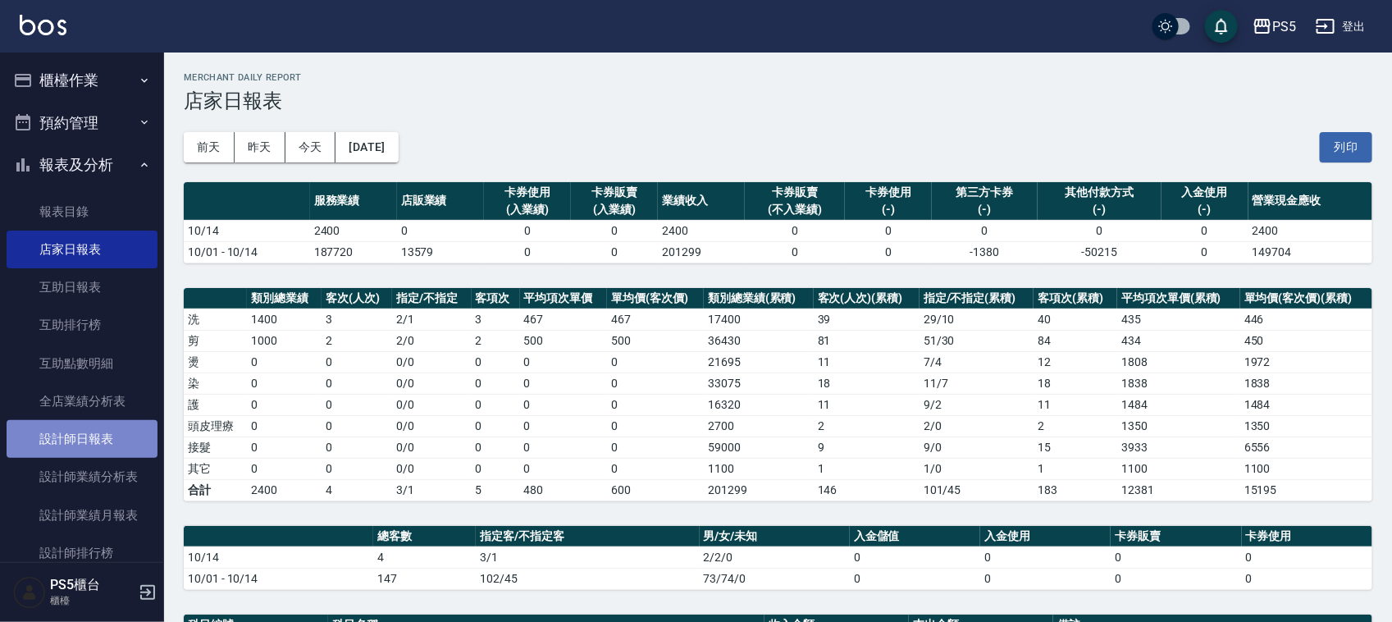
click at [113, 427] on link "設計師日報表" at bounding box center [82, 439] width 151 height 38
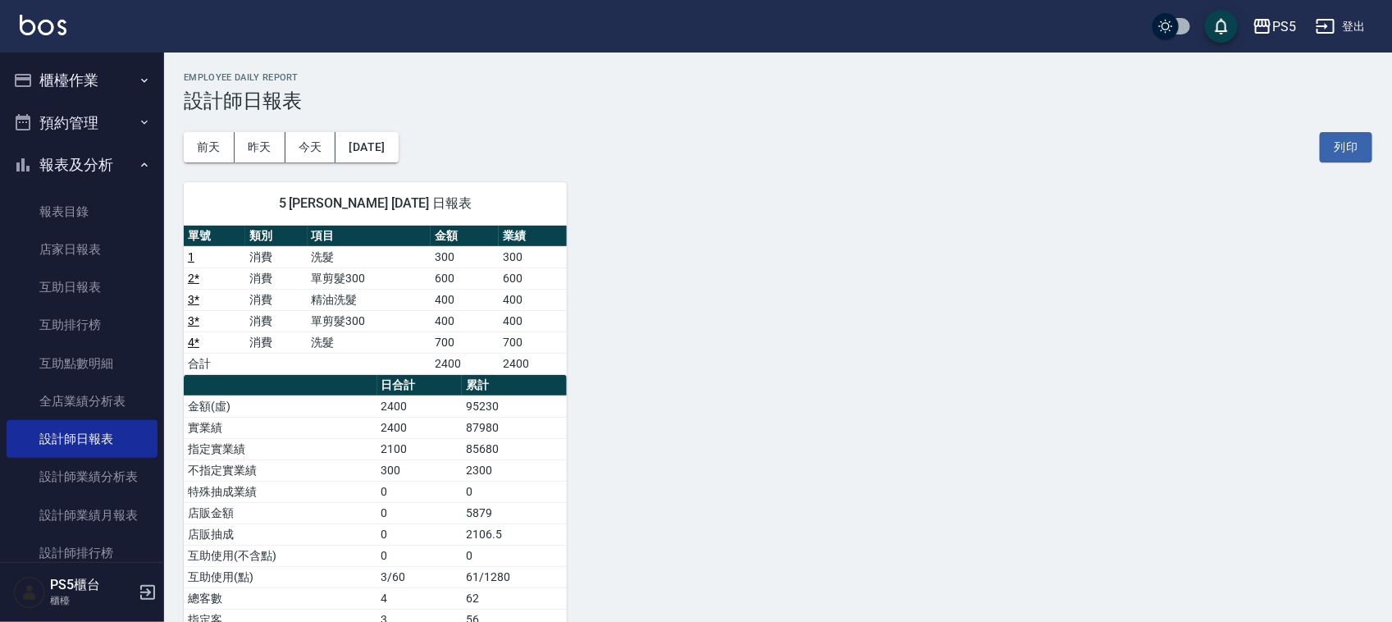
click at [66, 76] on button "櫃檯作業" at bounding box center [82, 80] width 151 height 43
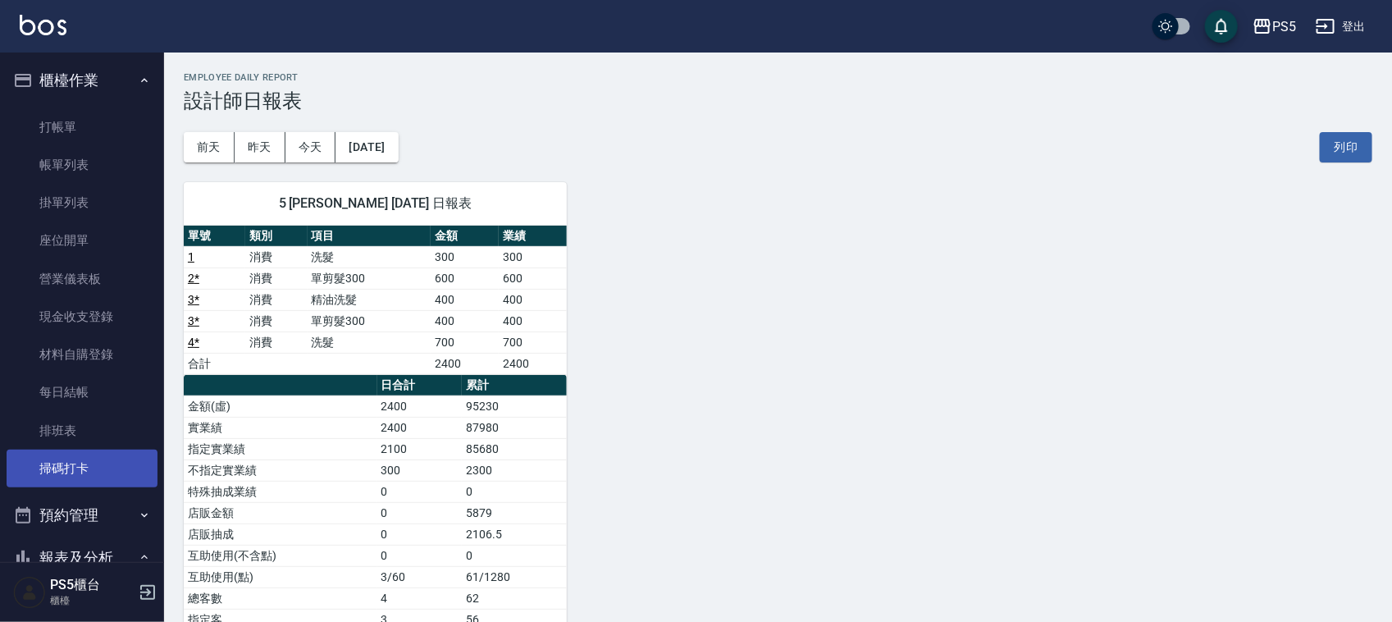
click at [96, 458] on link "掃碼打卡" at bounding box center [82, 468] width 151 height 38
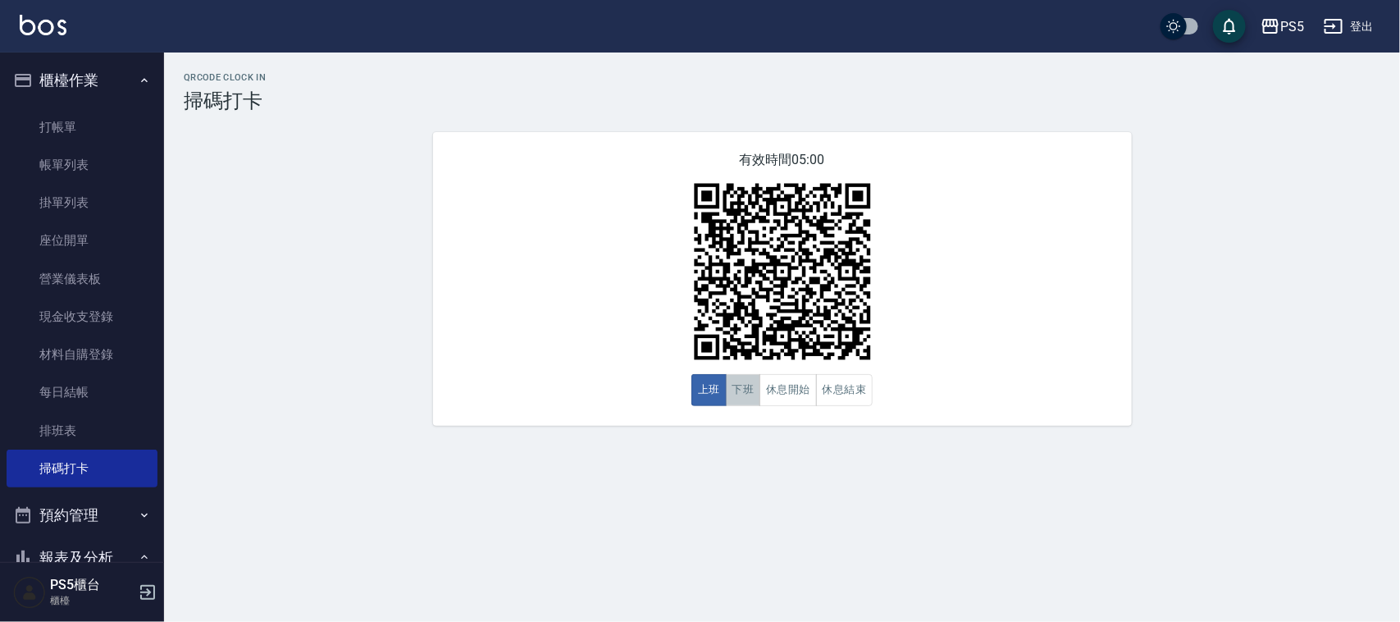
click at [742, 391] on button "下班" at bounding box center [743, 390] width 35 height 32
